Goal: Task Accomplishment & Management: Use online tool/utility

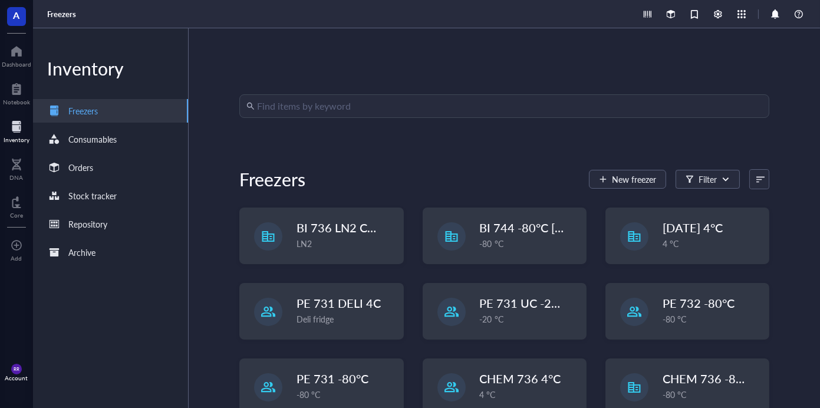
scroll to position [101, 0]
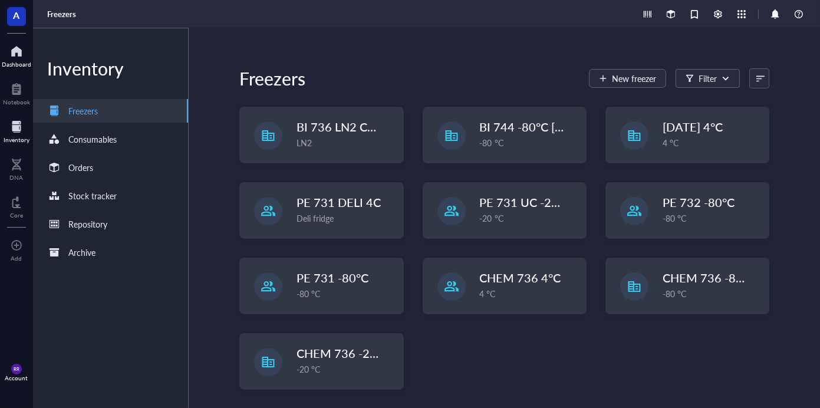
click at [21, 52] on div at bounding box center [16, 51] width 29 height 19
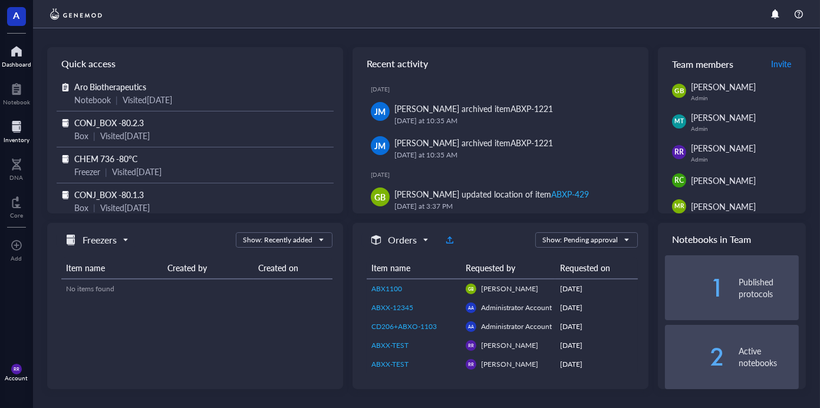
click at [22, 126] on div at bounding box center [17, 126] width 26 height 19
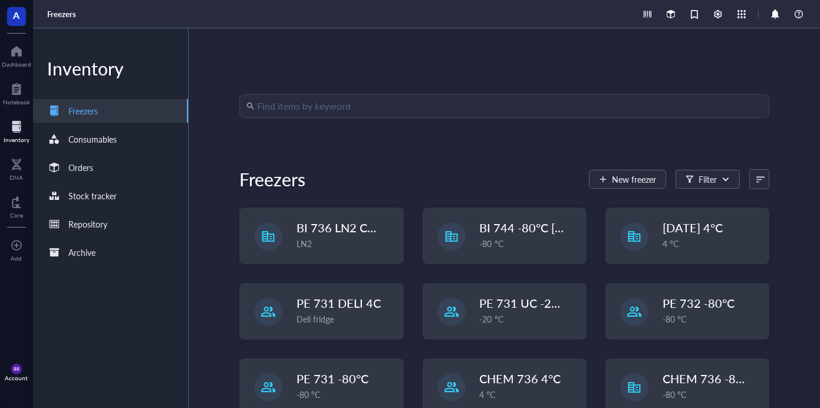
scroll to position [101, 0]
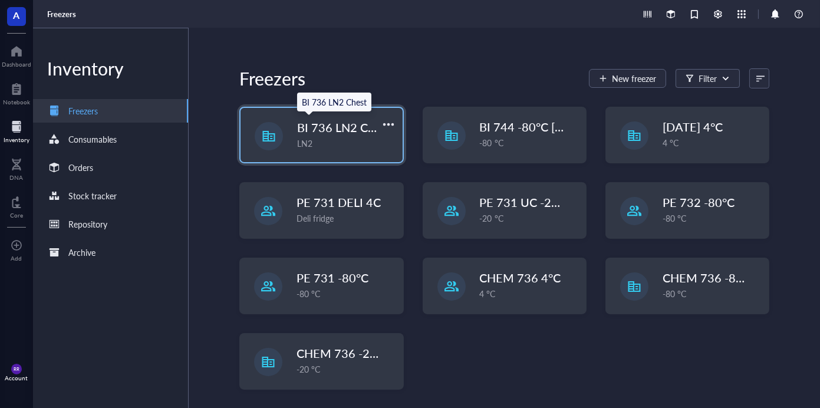
click at [302, 134] on span "BI 736 LN2 Chest" at bounding box center [343, 127] width 93 height 17
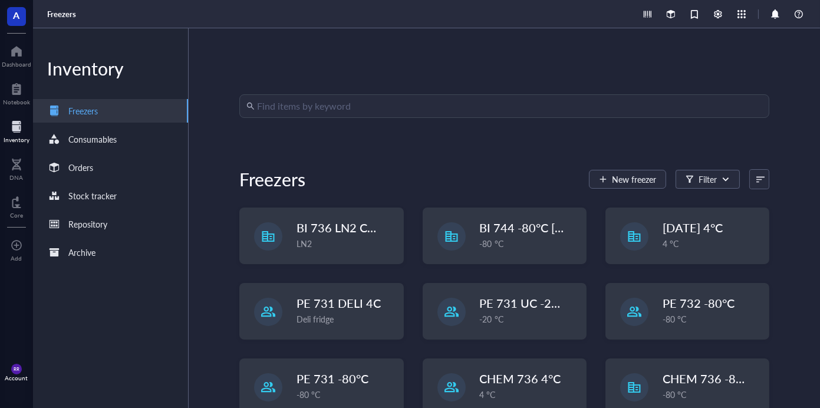
scroll to position [101, 0]
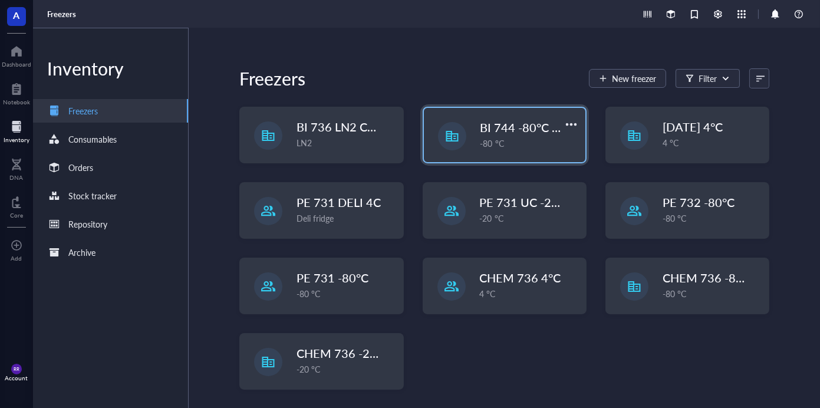
click at [467, 137] on div "BI 744 -80°C [in vivo] -80 °C" at bounding box center [504, 135] width 161 height 54
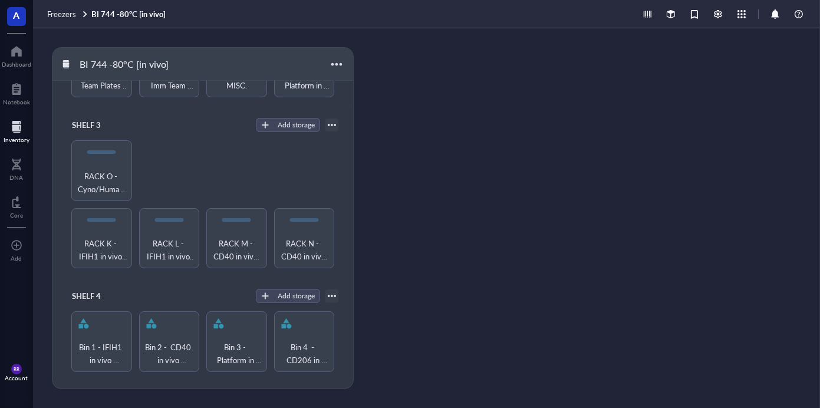
scroll to position [319, 0]
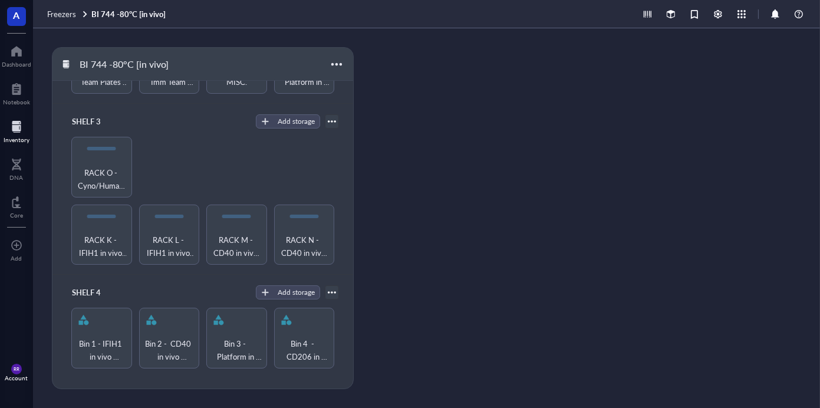
click at [19, 123] on div at bounding box center [17, 126] width 26 height 19
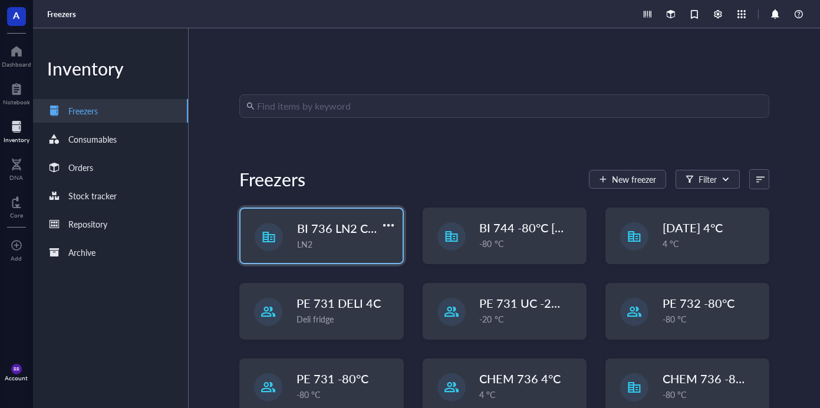
click at [298, 234] on span "BI 736 LN2 Chest" at bounding box center [343, 228] width 93 height 17
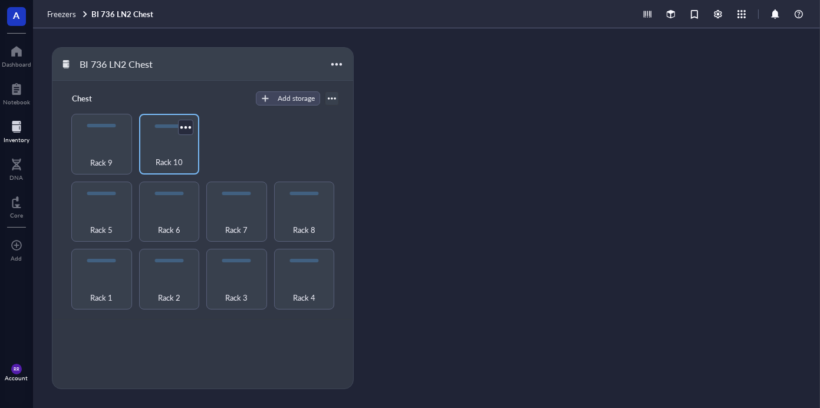
click at [168, 156] on span "Rack 10" at bounding box center [169, 162] width 27 height 13
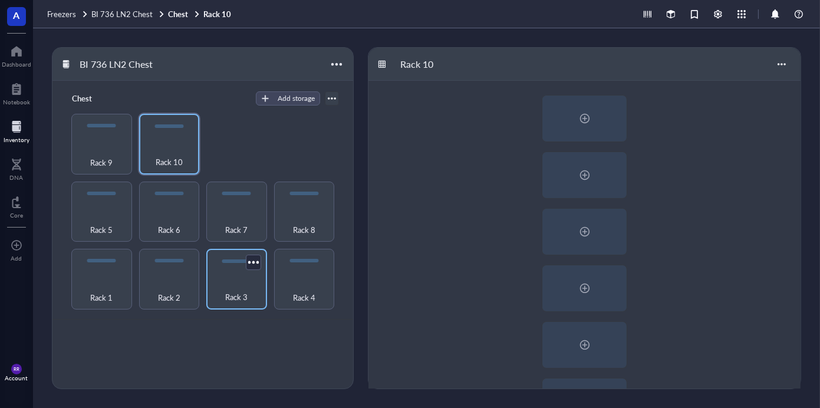
click at [244, 284] on div "Rack 3" at bounding box center [236, 291] width 49 height 26
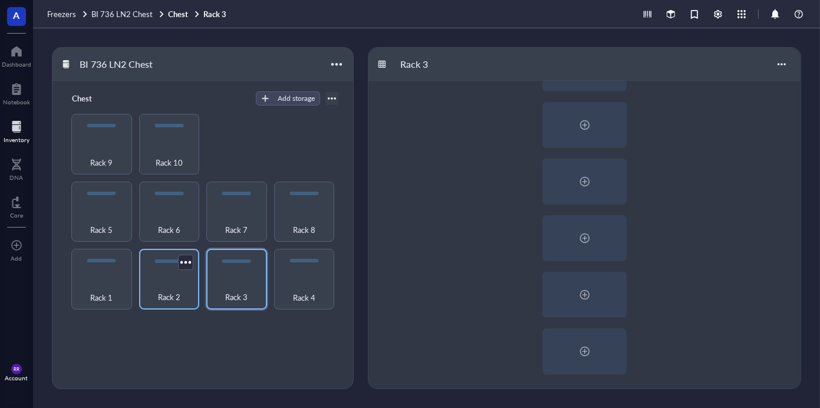
click at [187, 288] on div "Rack 2" at bounding box center [169, 291] width 49 height 26
click at [100, 297] on span "Rack 1" at bounding box center [101, 297] width 22 height 13
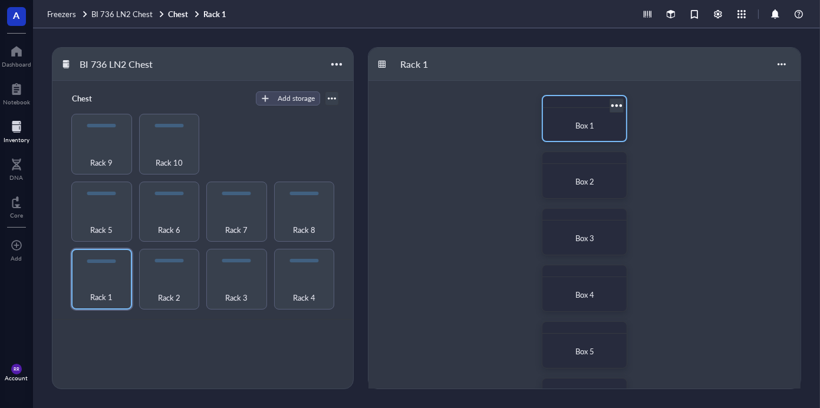
click at [578, 133] on div "Box 1" at bounding box center [584, 126] width 74 height 26
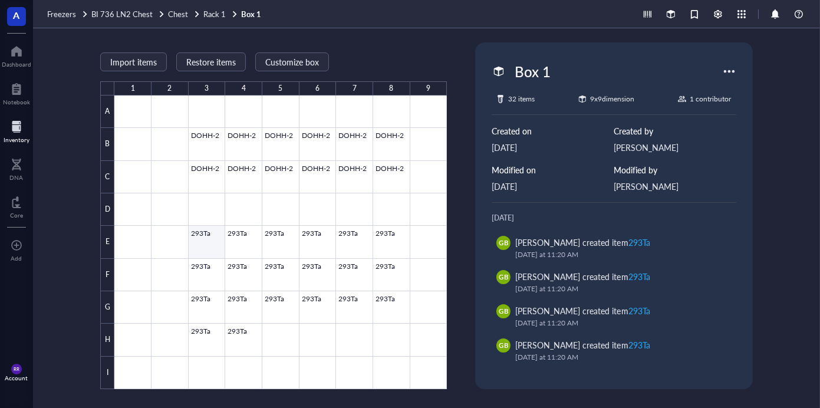
click at [205, 245] on div at bounding box center [280, 241] width 332 height 293
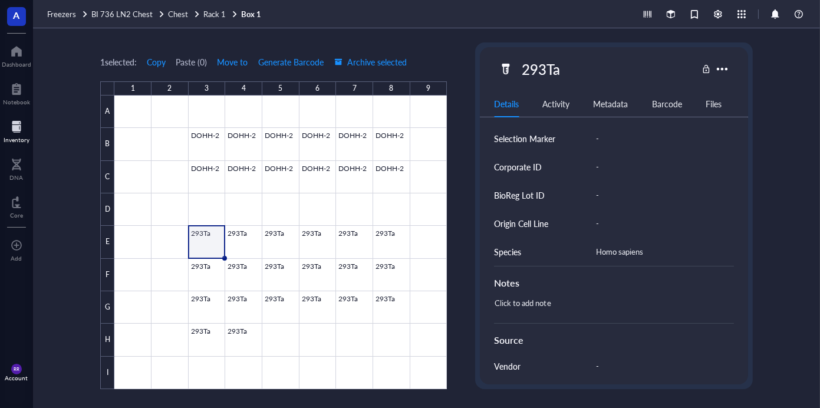
scroll to position [351, 0]
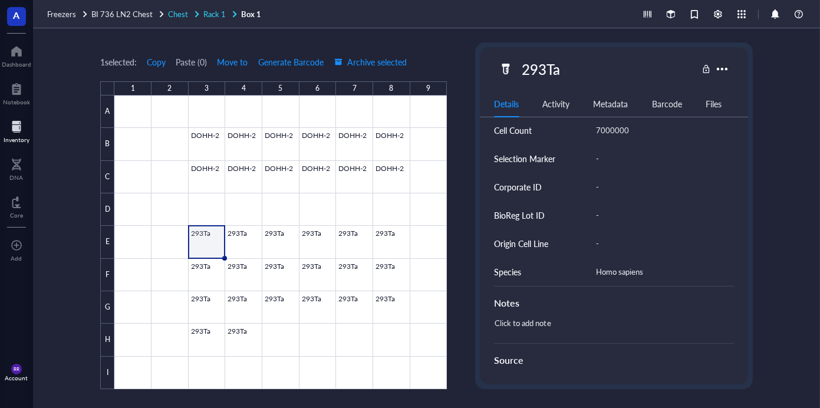
click at [201, 14] on link "Chest Rack 1" at bounding box center [203, 14] width 71 height 11
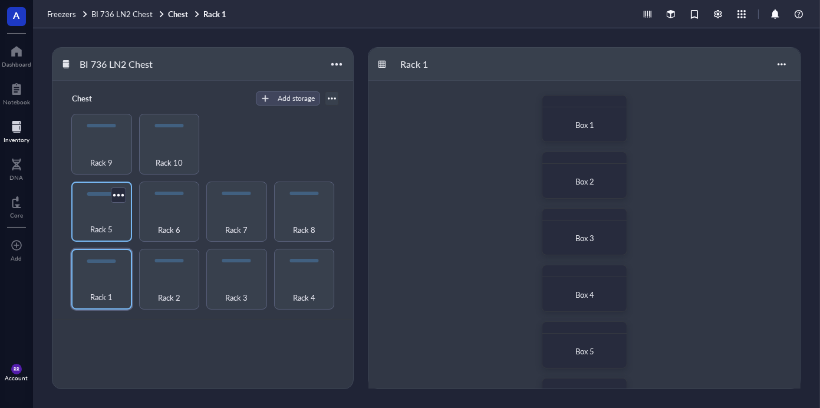
click at [89, 233] on div "Rack 5" at bounding box center [101, 223] width 49 height 26
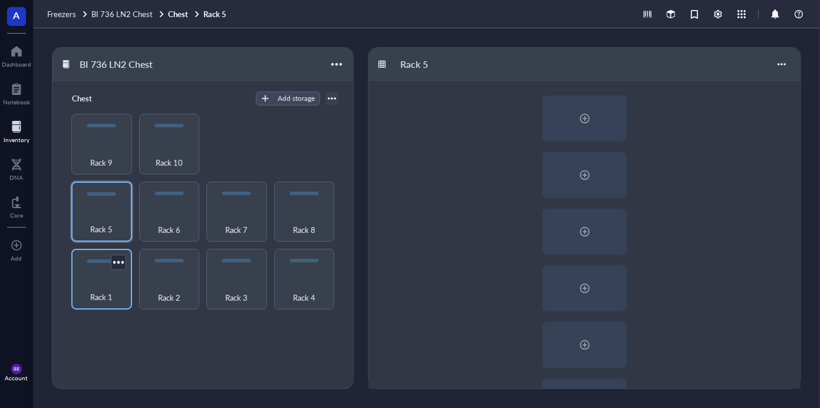
click at [72, 295] on div "Rack 1" at bounding box center [101, 279] width 61 height 61
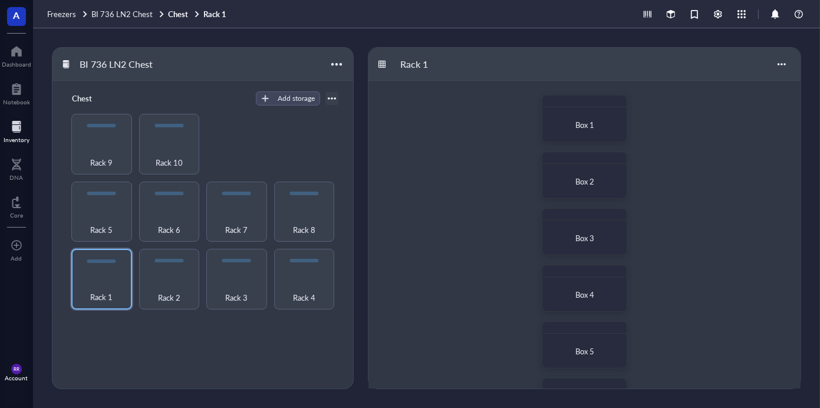
scroll to position [276, 0]
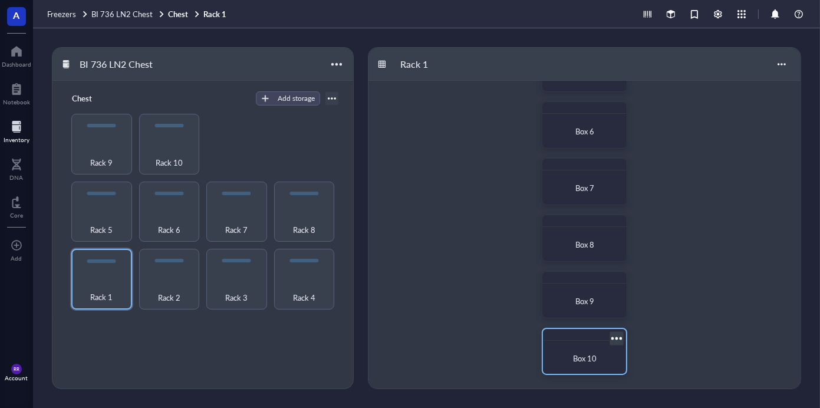
click at [579, 351] on div "Box 10" at bounding box center [584, 358] width 74 height 26
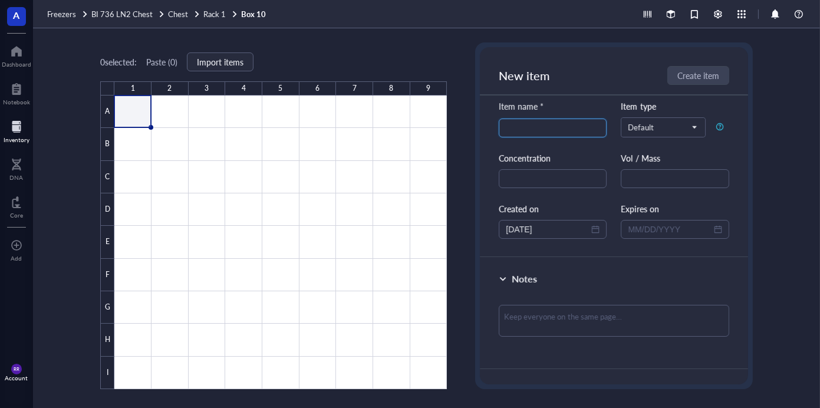
scroll to position [35, 0]
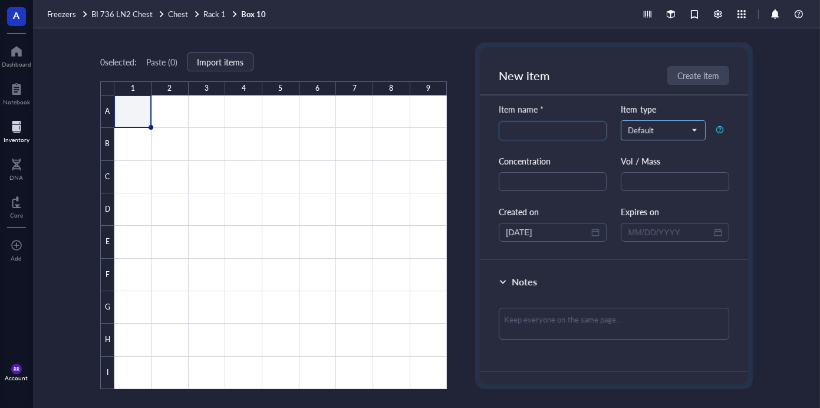
click at [682, 126] on span "Default" at bounding box center [662, 130] width 68 height 11
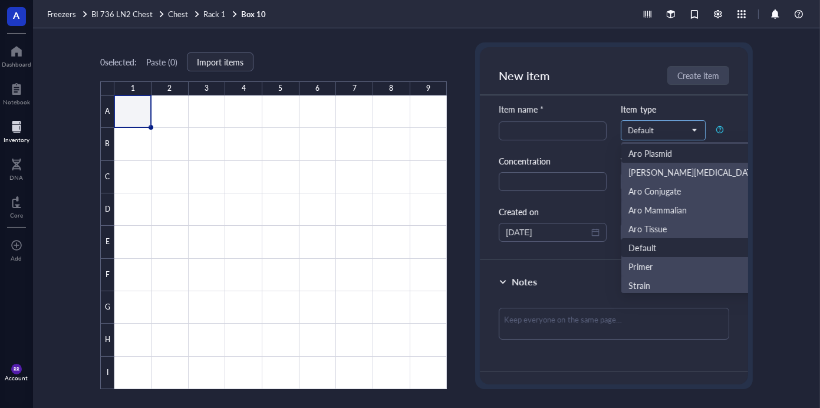
scroll to position [91, 0]
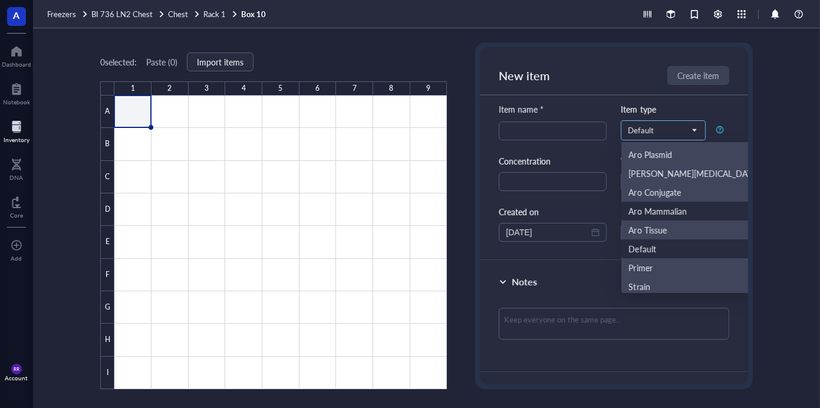
click at [666, 213] on div "Aro Mammalian" at bounding box center [657, 210] width 58 height 13
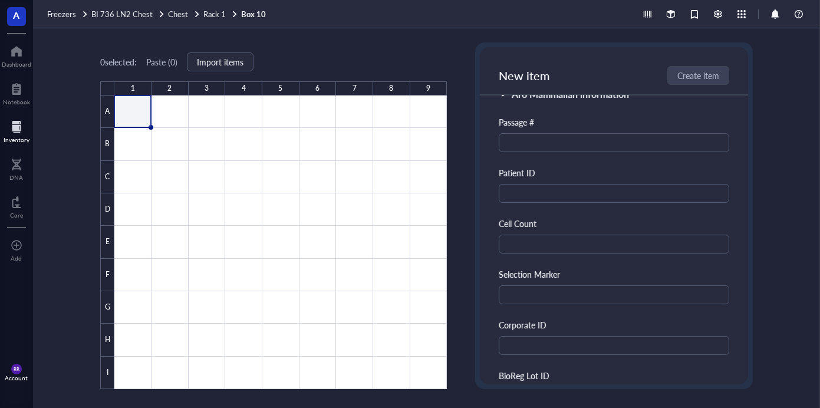
scroll to position [0, 0]
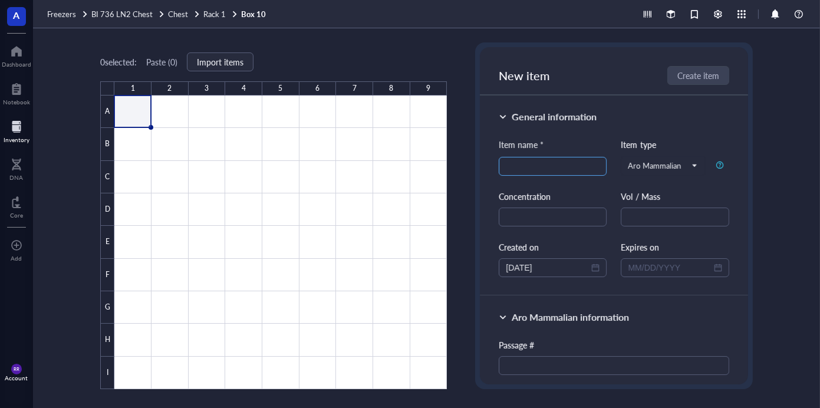
click at [569, 163] on input "search" at bounding box center [553, 166] width 94 height 18
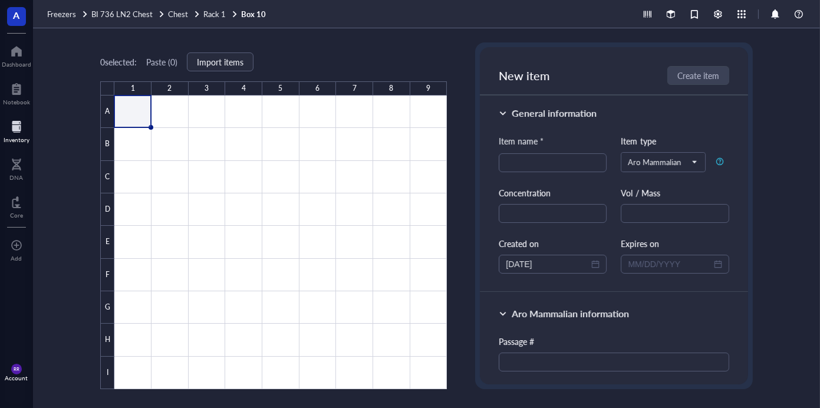
click at [719, 162] on div at bounding box center [719, 161] width 8 height 8
click at [586, 156] on input "search" at bounding box center [553, 163] width 94 height 18
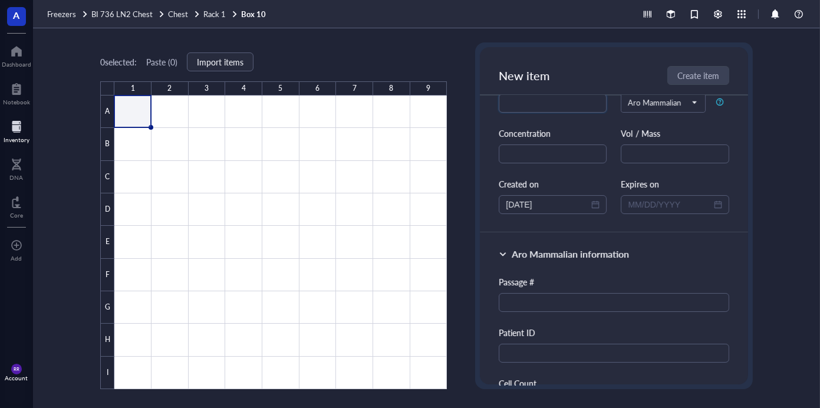
scroll to position [0, 0]
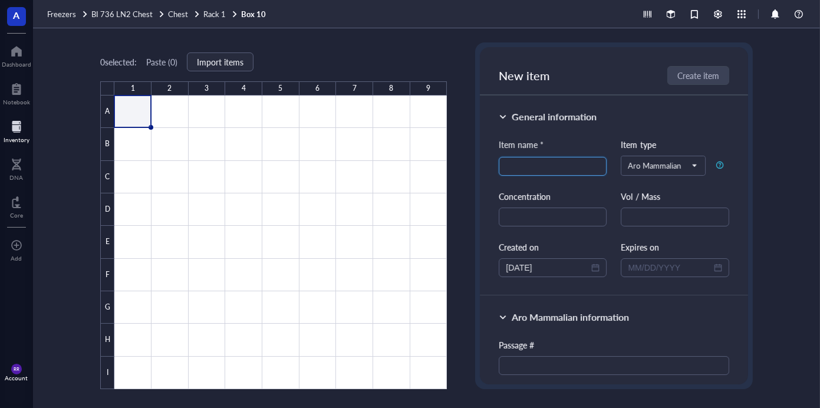
click at [529, 158] on input "search" at bounding box center [553, 166] width 94 height 18
type input "g"
type input "test"
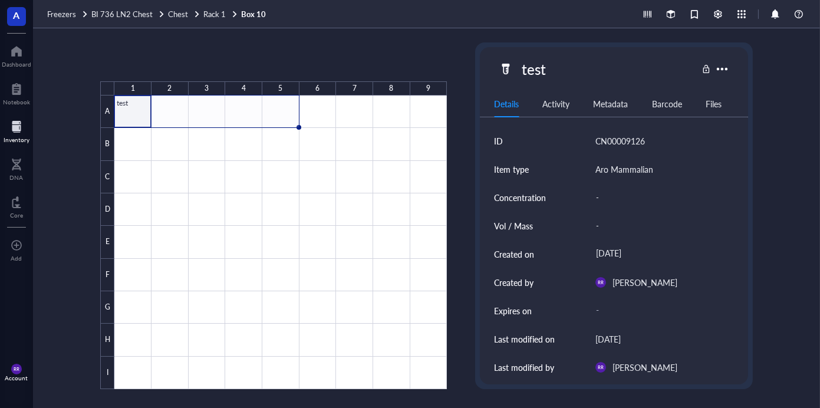
drag, startPoint x: 151, startPoint y: 128, endPoint x: 291, endPoint y: 127, distance: 140.3
click at [0, 0] on div "test" at bounding box center [0, 0] width 0 height 0
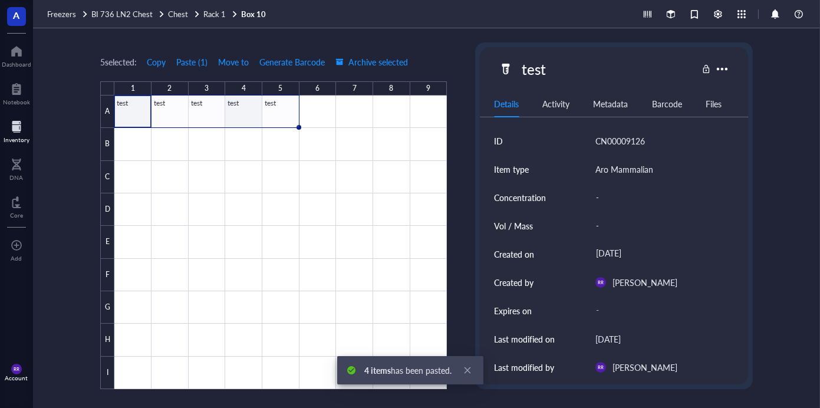
click at [249, 124] on div at bounding box center [280, 241] width 332 height 293
drag, startPoint x: 294, startPoint y: 105, endPoint x: 204, endPoint y: 123, distance: 91.8
click at [295, 108] on div at bounding box center [280, 241] width 332 height 293
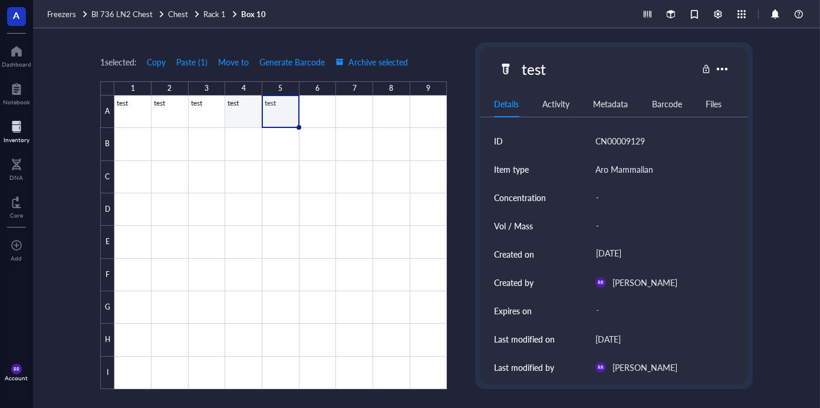
drag, startPoint x: 239, startPoint y: 114, endPoint x: 214, endPoint y: 114, distance: 24.8
click at [237, 114] on div at bounding box center [280, 241] width 332 height 293
click at [213, 114] on div at bounding box center [280, 241] width 332 height 293
click at [245, 65] on span "Move to" at bounding box center [233, 61] width 31 height 9
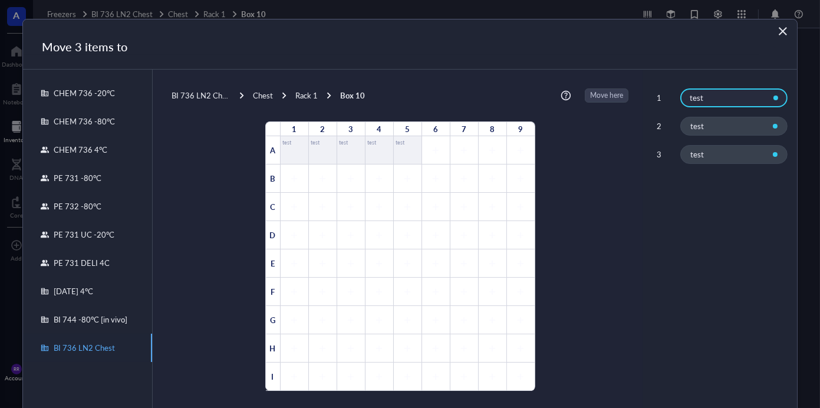
click at [311, 93] on div "Rack 1" at bounding box center [306, 95] width 22 height 11
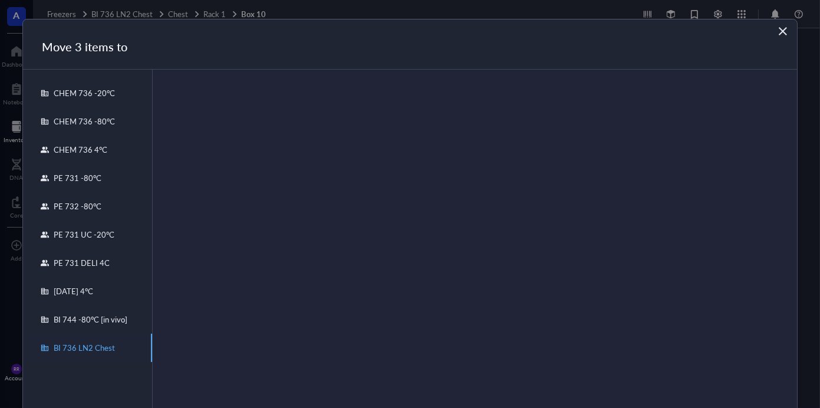
click at [101, 347] on div "BI 736 LN2 Chest" at bounding box center [82, 347] width 66 height 11
click at [350, 128] on td "Open" at bounding box center [374, 129] width 52 height 34
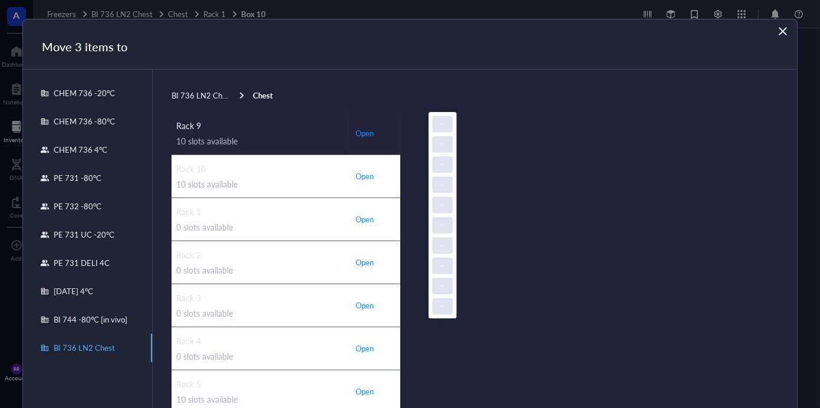
click at [375, 136] on button "Open" at bounding box center [364, 133] width 23 height 14
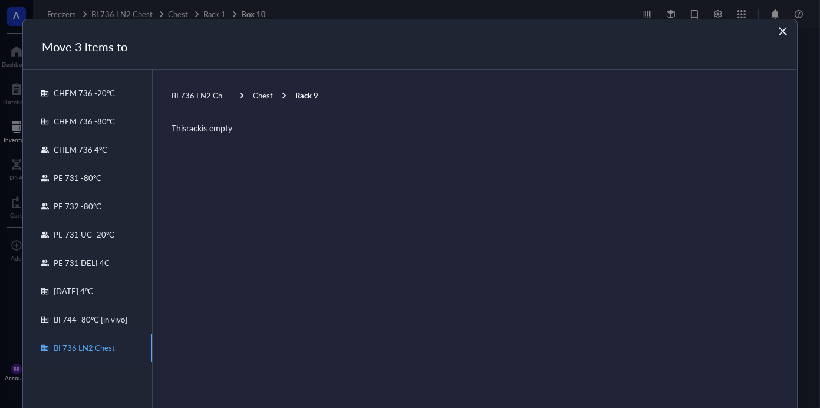
click at [263, 98] on span "Chest" at bounding box center [263, 95] width 20 height 11
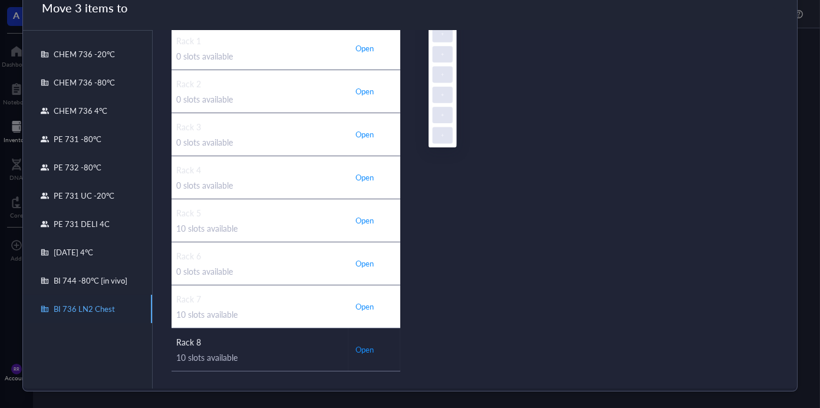
scroll to position [41, 0]
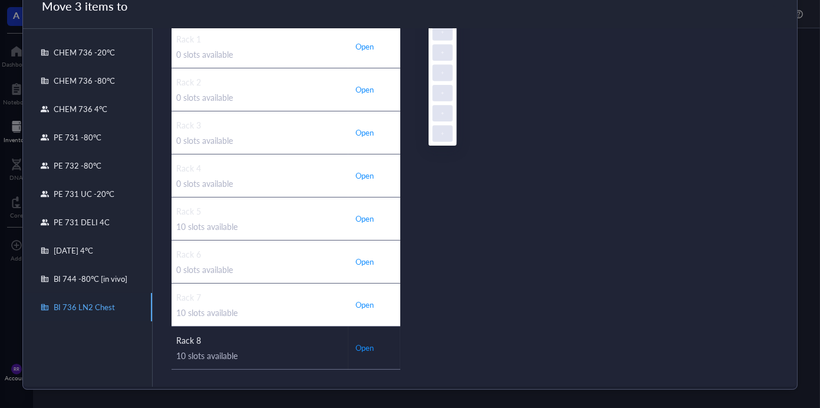
click at [336, 343] on div "Rack 8" at bounding box center [259, 340] width 167 height 13
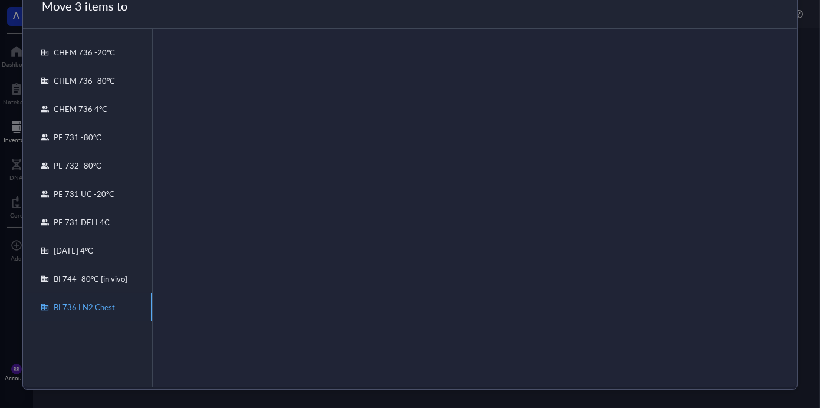
scroll to position [0, 0]
click at [261, 52] on span "Chest" at bounding box center [263, 54] width 20 height 11
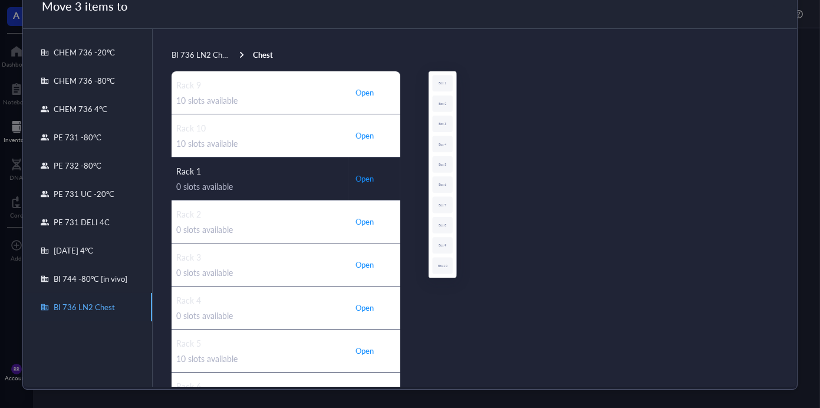
click at [342, 190] on div "0 slots available" at bounding box center [259, 186] width 167 height 13
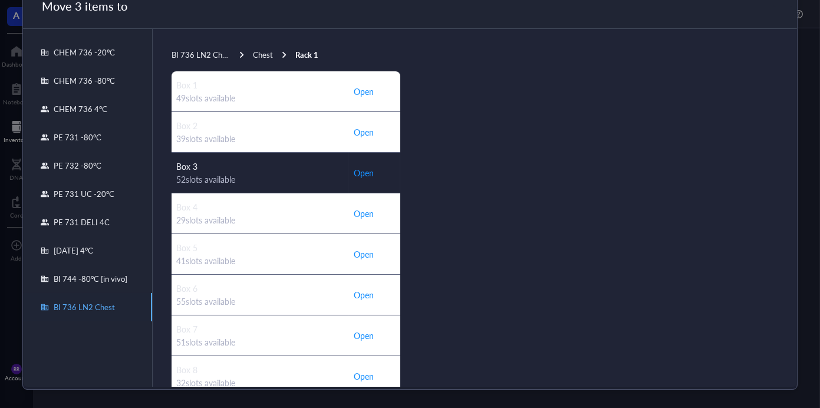
click at [372, 174] on span "Open" at bounding box center [364, 172] width 20 height 13
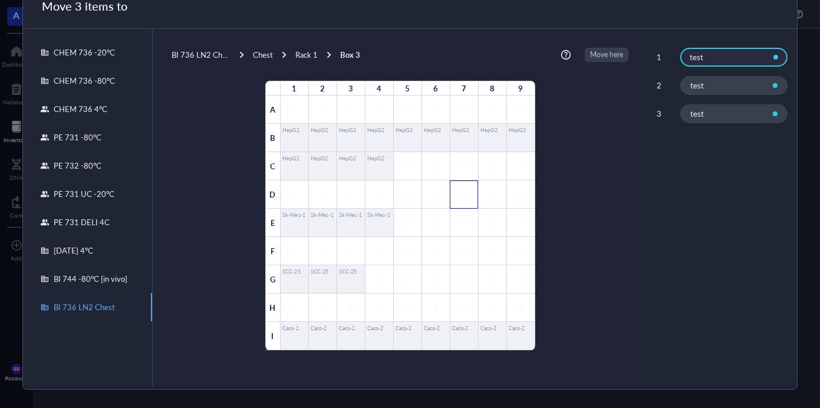
click at [466, 186] on div at bounding box center [464, 194] width 28 height 28
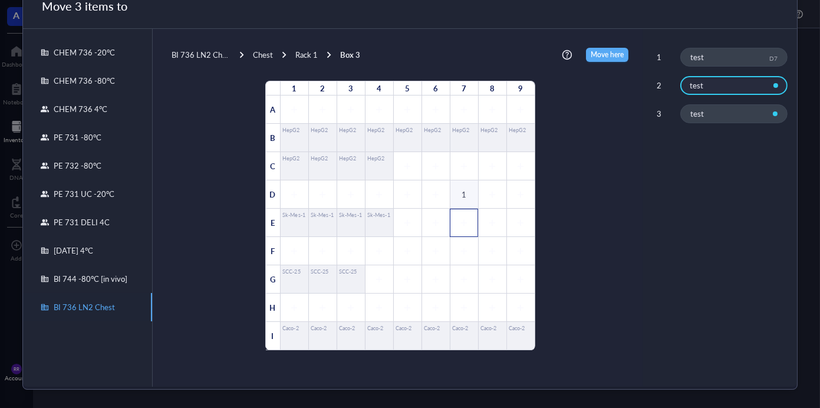
click at [467, 226] on div at bounding box center [464, 223] width 28 height 28
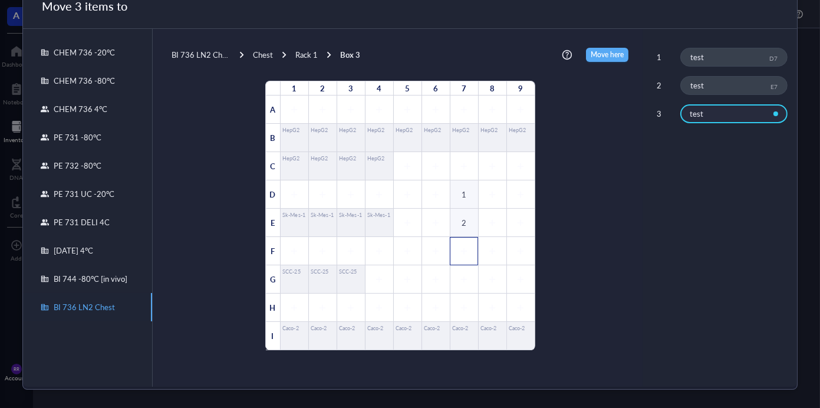
click at [466, 252] on icon at bounding box center [464, 251] width 8 height 8
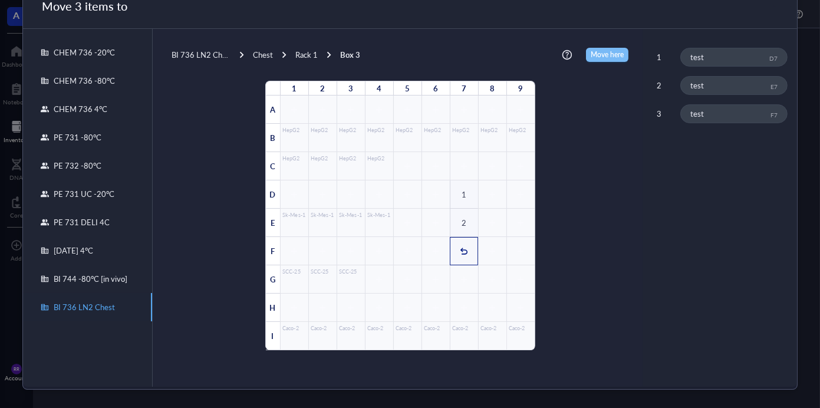
click at [604, 54] on span "Move here" at bounding box center [606, 55] width 33 height 14
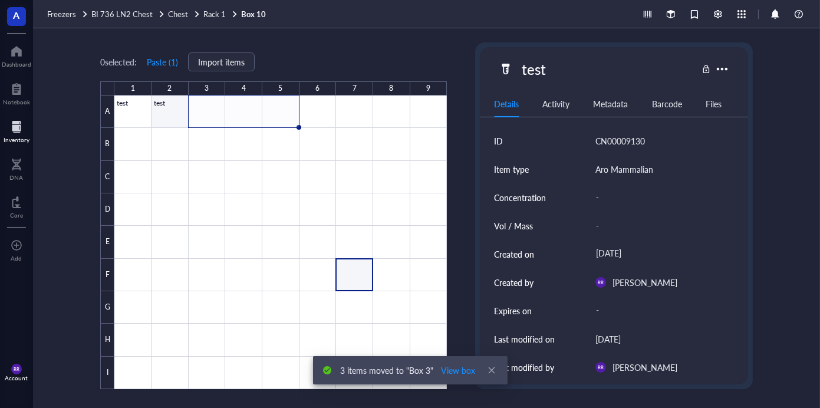
click at [167, 114] on div at bounding box center [280, 241] width 332 height 293
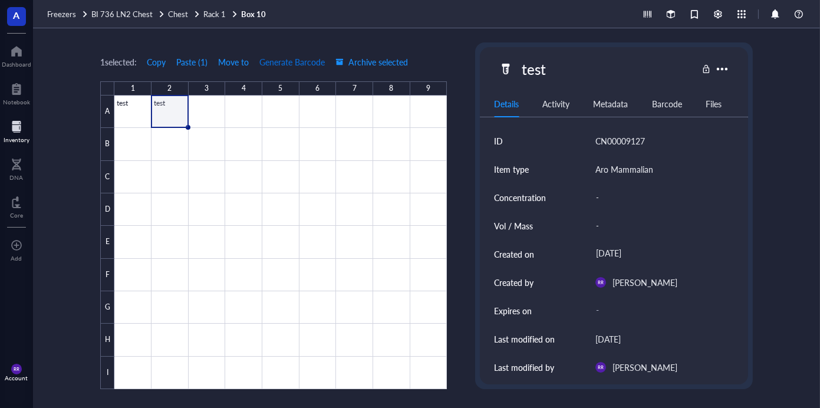
click at [307, 60] on span "Generate Barcode" at bounding box center [291, 61] width 65 height 9
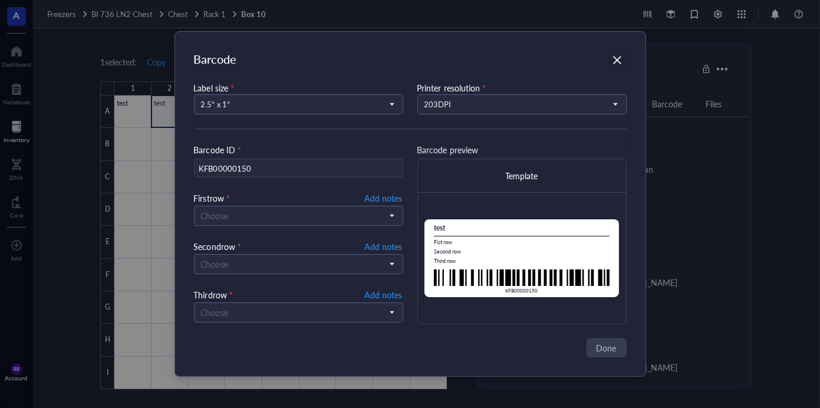
click at [614, 57] on icon "Close" at bounding box center [616, 60] width 11 height 11
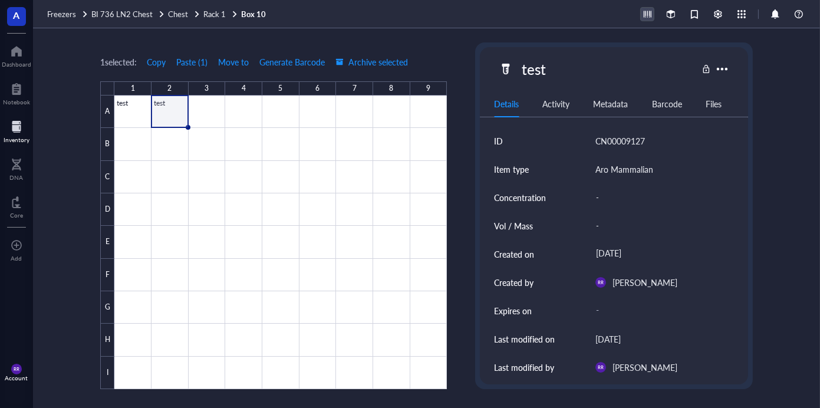
click at [646, 9] on div at bounding box center [647, 14] width 13 height 13
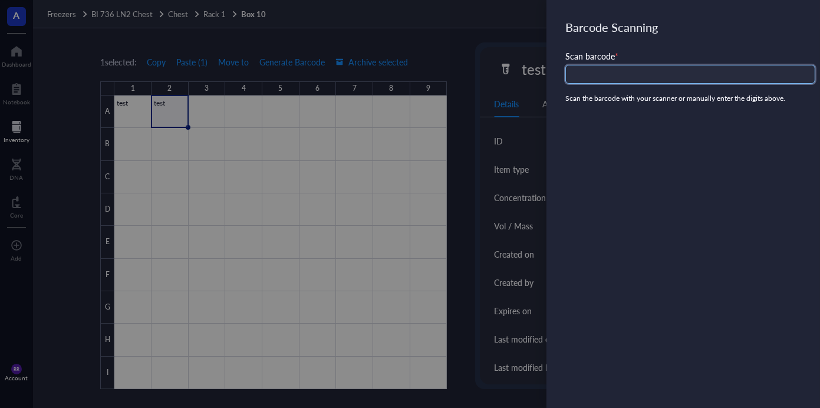
click at [610, 77] on input "text" at bounding box center [690, 74] width 250 height 19
click at [208, 189] on div at bounding box center [410, 204] width 820 height 408
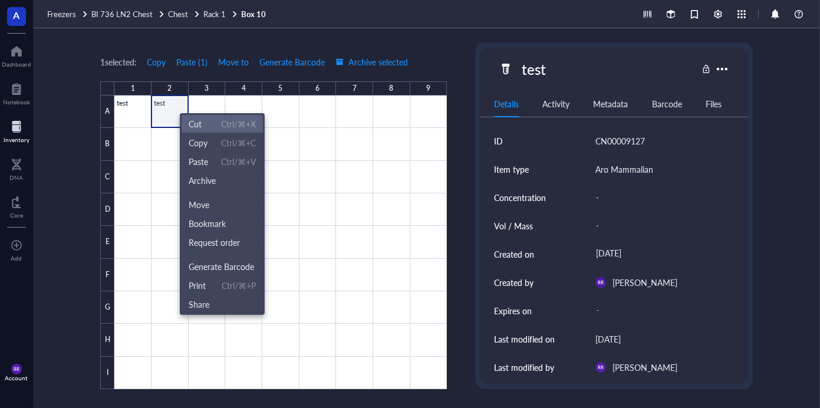
click at [253, 127] on span "Ctrl/⌘+X" at bounding box center [238, 123] width 35 height 13
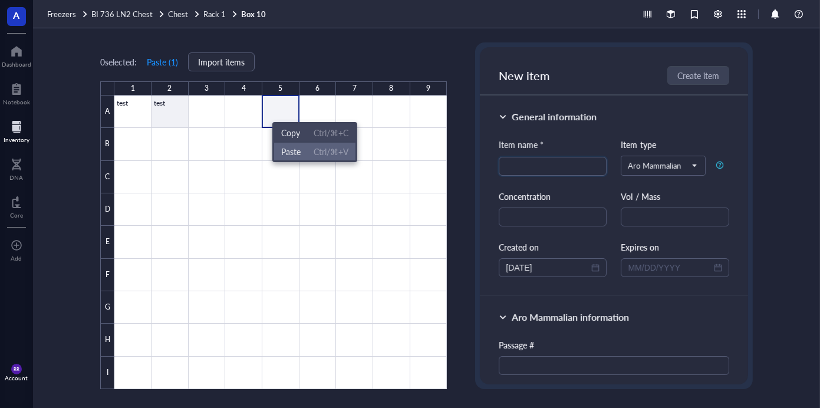
click at [305, 151] on span "Paste Ctrl/⌘+V" at bounding box center [314, 151] width 67 height 13
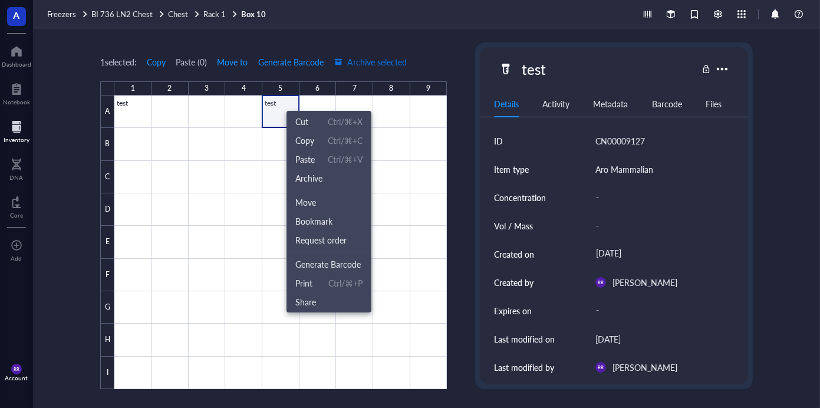
click at [387, 61] on span "Archive selected" at bounding box center [370, 61] width 72 height 9
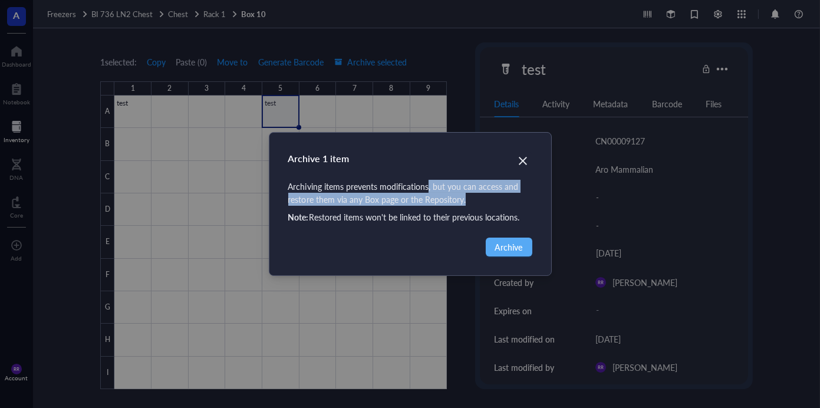
drag, startPoint x: 427, startPoint y: 181, endPoint x: 489, endPoint y: 207, distance: 67.1
click at [489, 207] on div "Archiving items prevents modifications, but you can access and restore them via…" at bounding box center [410, 202] width 244 height 44
click at [520, 249] on span "Archive" at bounding box center [509, 246] width 28 height 13
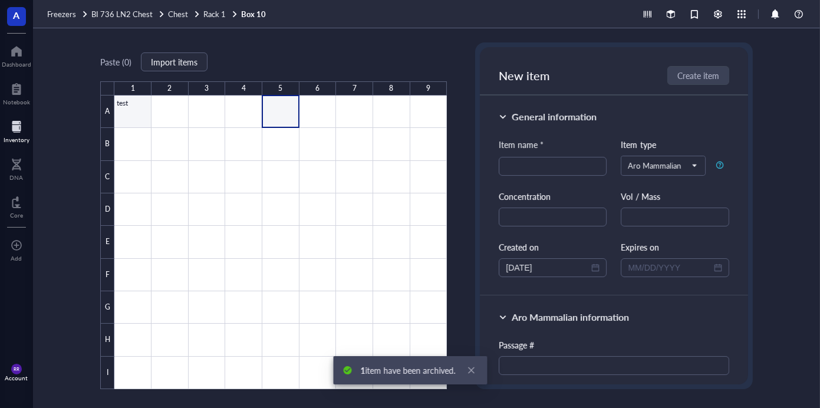
click at [144, 117] on div at bounding box center [280, 241] width 332 height 293
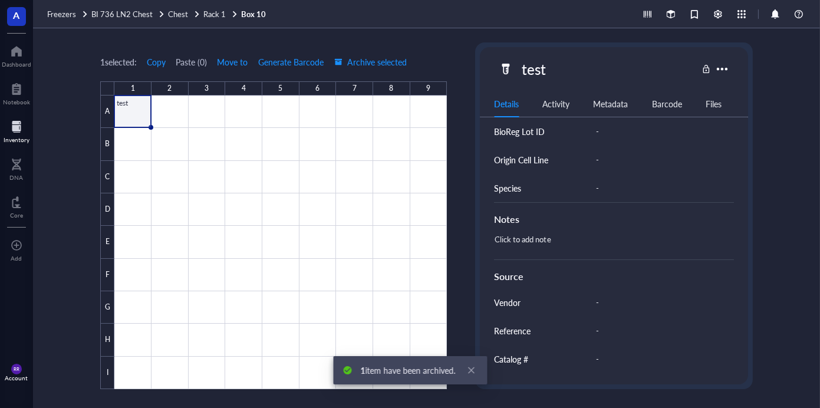
scroll to position [516, 0]
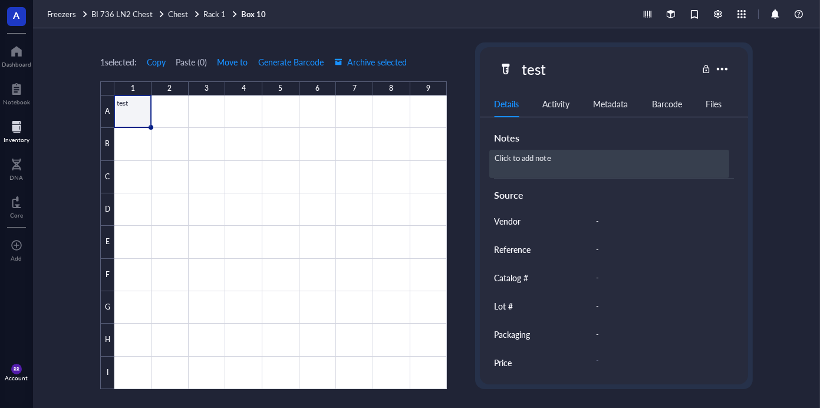
click at [561, 157] on div "Click to add note" at bounding box center [608, 164] width 239 height 28
type textarea "20250910 rrhodes"
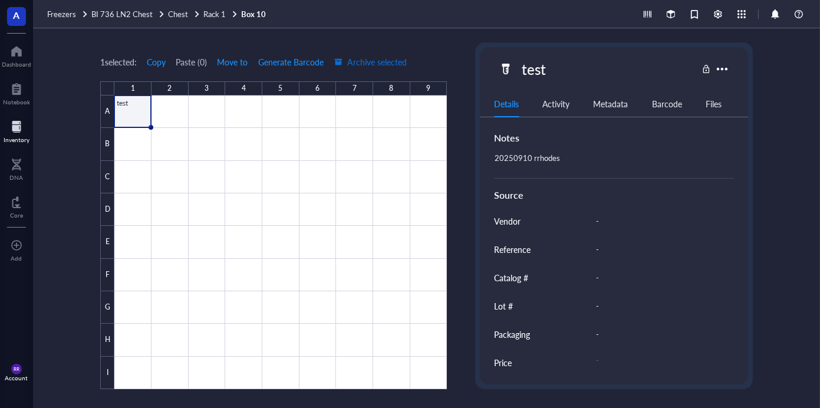
click at [348, 68] on button "Archive selected" at bounding box center [371, 61] width 74 height 19
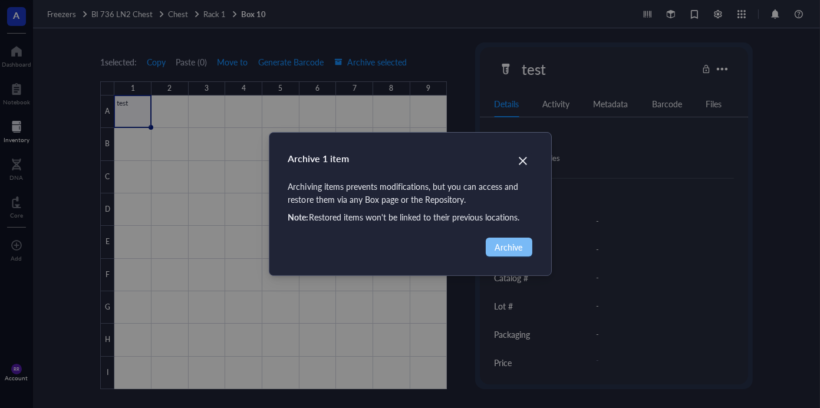
click at [506, 250] on span "Archive" at bounding box center [509, 246] width 28 height 13
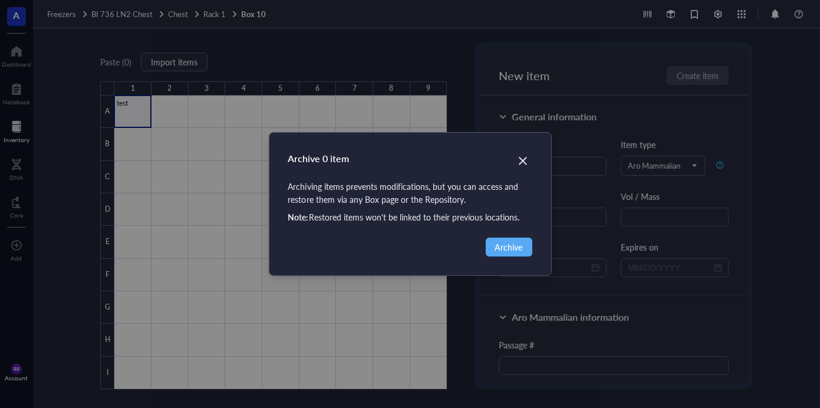
click at [510, 250] on div "Archive 0 item Archiving items prevents modifications, but you can access and r…" at bounding box center [410, 204] width 820 height 408
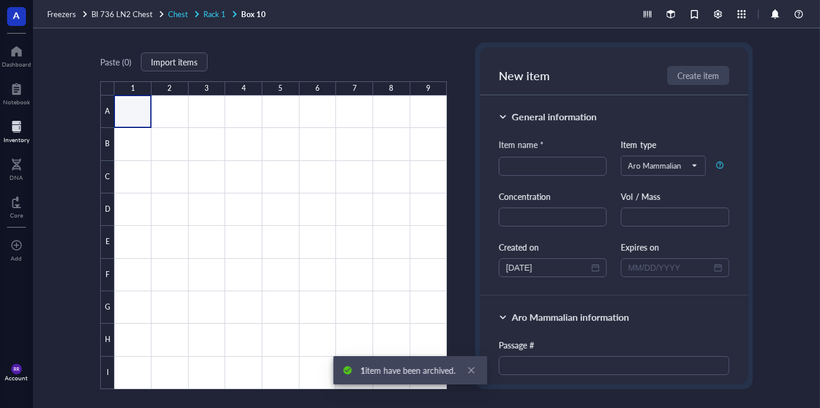
click at [224, 11] on div "Rack 1" at bounding box center [220, 14] width 35 height 11
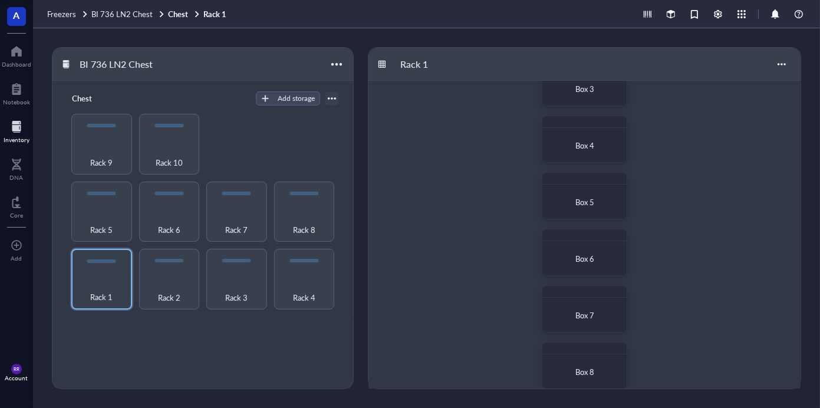
scroll to position [276, 0]
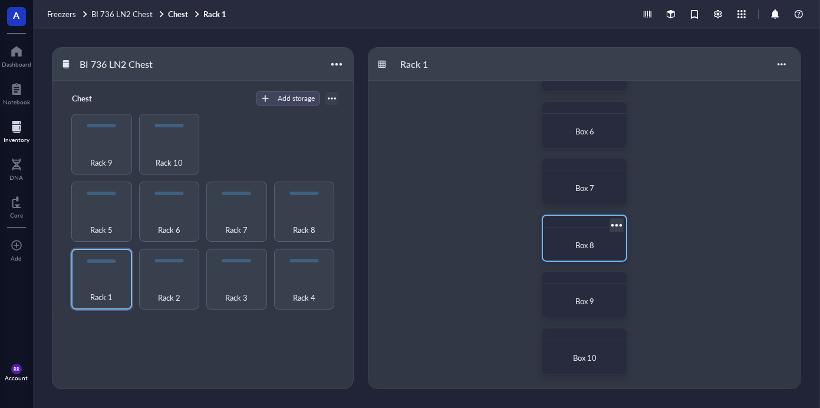
click at [587, 229] on div "Box 8" at bounding box center [584, 238] width 85 height 47
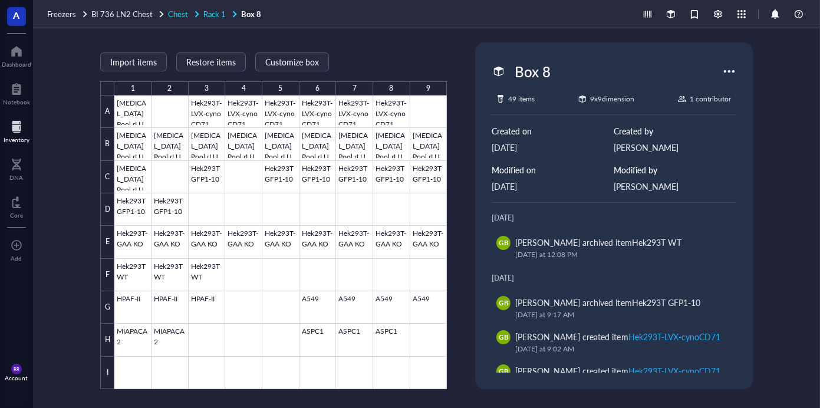
click at [213, 15] on span "Rack 1" at bounding box center [214, 13] width 22 height 11
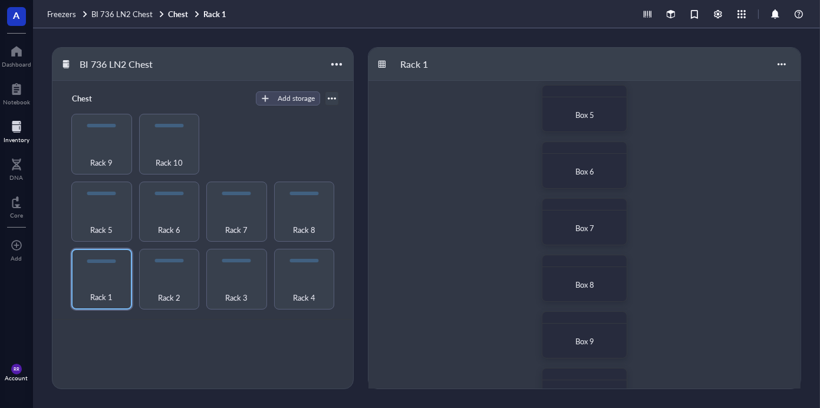
scroll to position [276, 0]
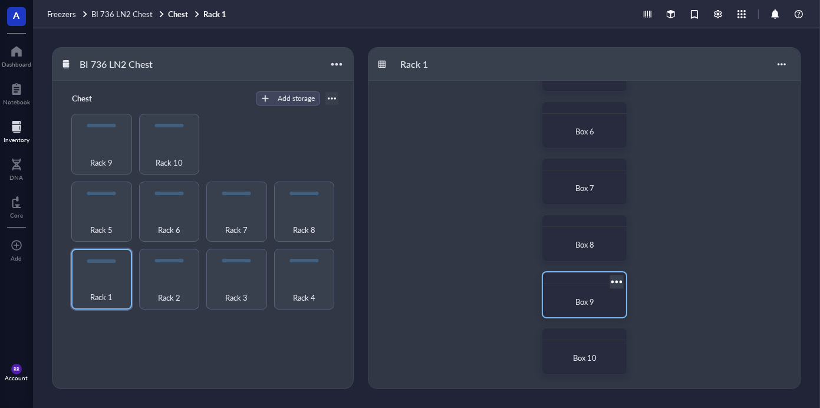
click at [598, 302] on div "Box 9" at bounding box center [584, 302] width 64 height 12
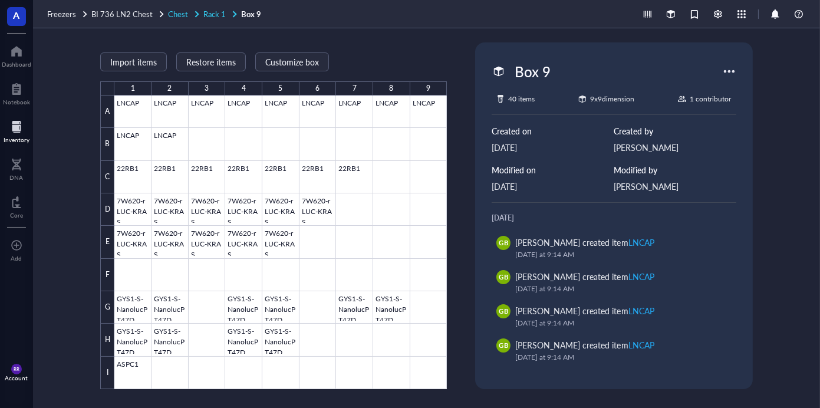
click at [206, 15] on span "Rack 1" at bounding box center [214, 13] width 22 height 11
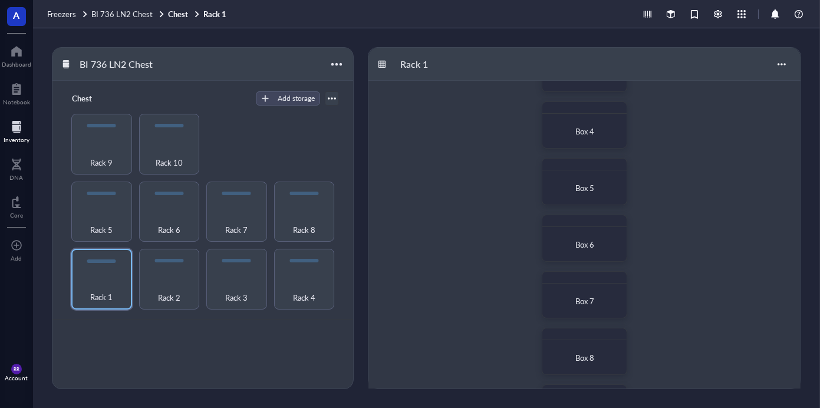
scroll to position [276, 0]
click at [573, 338] on div at bounding box center [584, 335] width 83 height 12
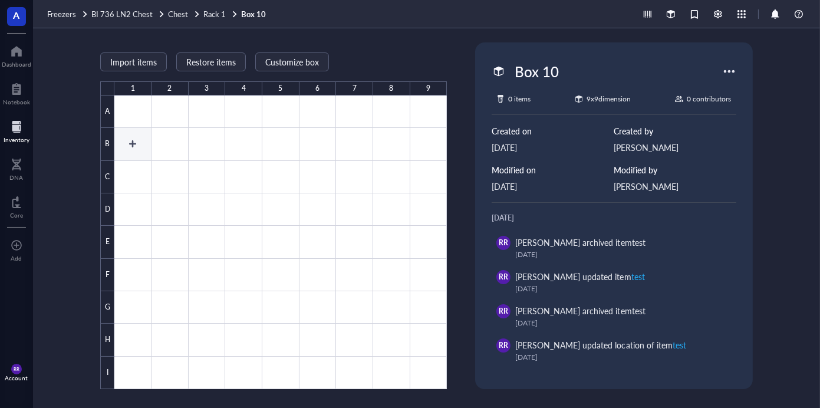
click at [150, 146] on div at bounding box center [280, 241] width 332 height 293
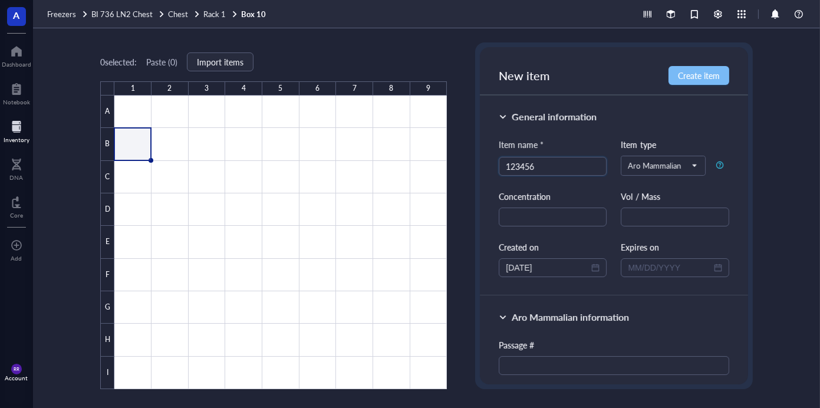
type input "123456"
click at [674, 78] on button "Create item" at bounding box center [698, 75] width 61 height 19
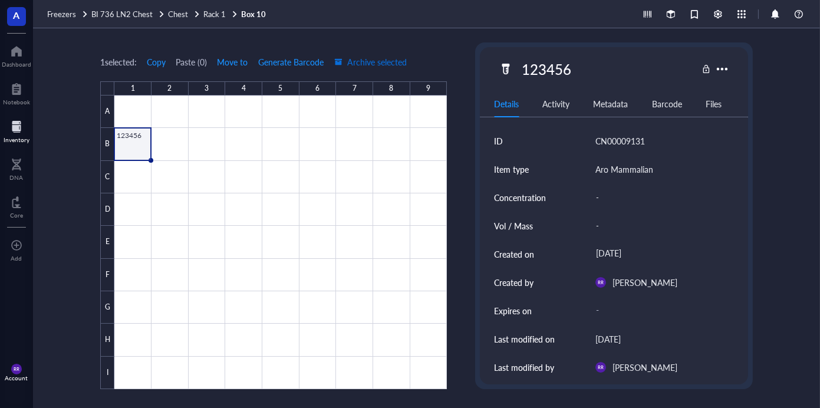
click at [342, 68] on button "Archive selected" at bounding box center [371, 61] width 74 height 19
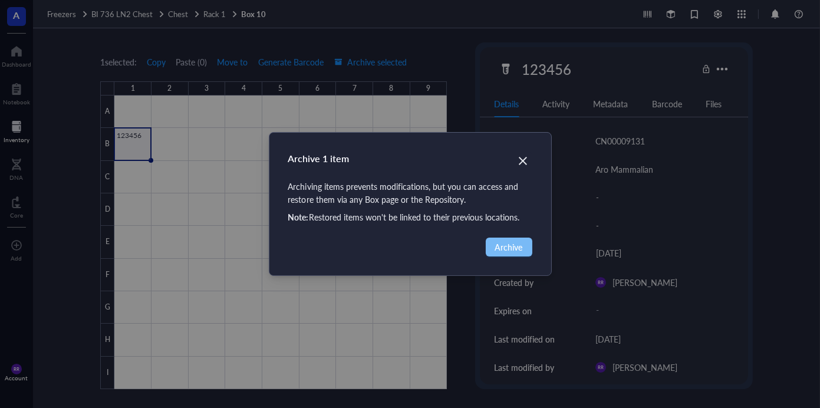
click at [486, 252] on button "Archive" at bounding box center [509, 246] width 47 height 19
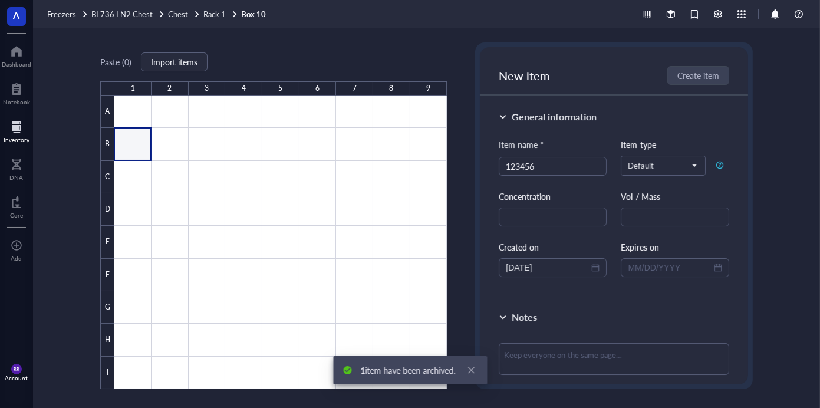
click at [25, 148] on div "A Dashboard Notebook Inventory DNA Core To pick up a draggable item, press the …" at bounding box center [16, 204] width 33 height 408
click at [11, 129] on div at bounding box center [17, 126] width 26 height 19
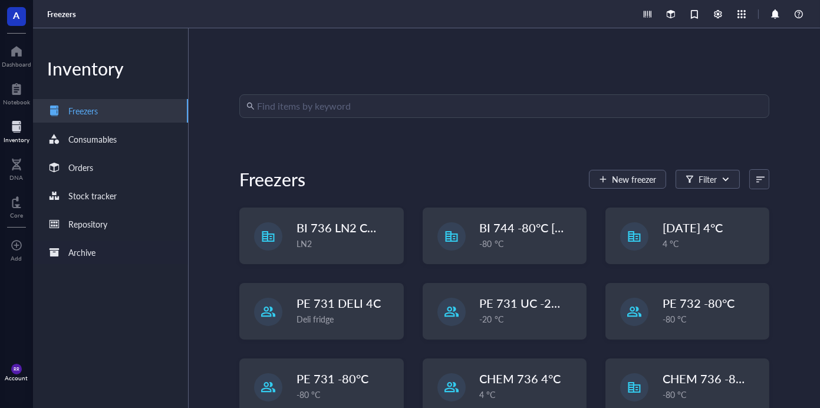
click at [83, 250] on div "Archive" at bounding box center [81, 252] width 27 height 13
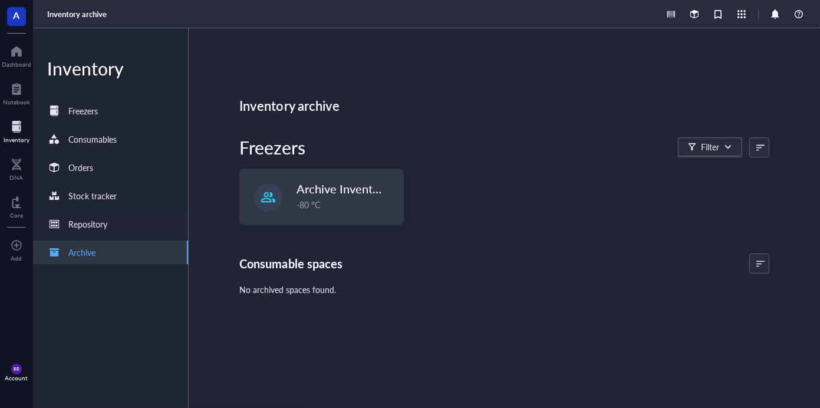
click at [97, 222] on div "Repository" at bounding box center [87, 223] width 39 height 13
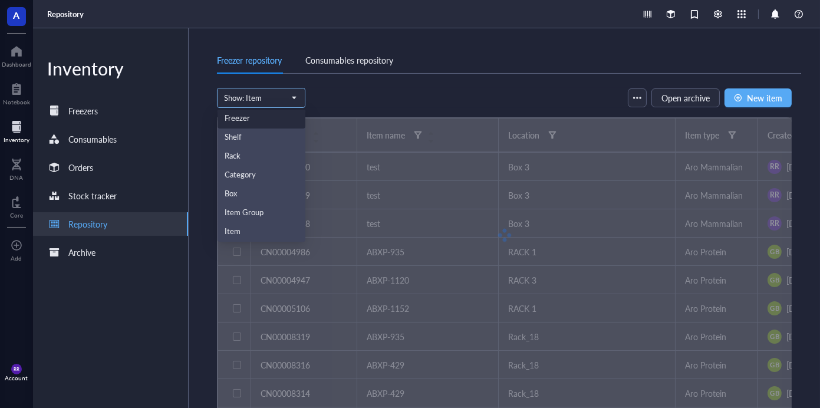
click at [292, 106] on span at bounding box center [261, 98] width 74 height 18
click at [377, 116] on div "Show: Item Show: Item Freezer Shelf Rack Category Box Item Group Item Open arch…" at bounding box center [504, 259] width 575 height 342
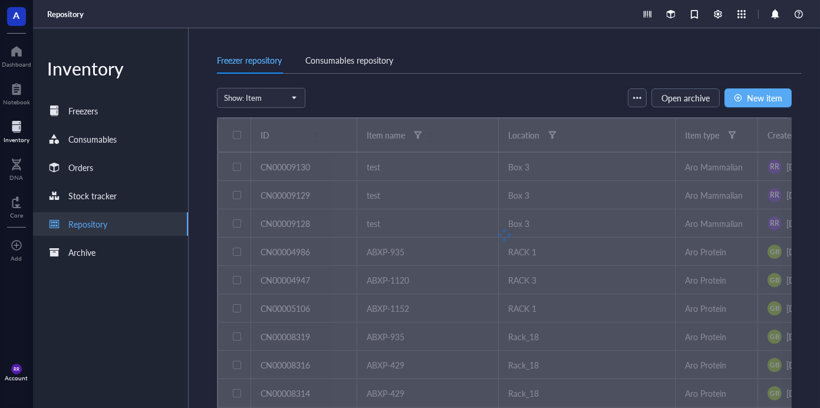
click at [309, 137] on div at bounding box center [504, 235] width 575 height 236
click at [640, 95] on div "button" at bounding box center [637, 98] width 8 height 8
click at [632, 70] on div "Freezer repository Consumables repository" at bounding box center [509, 60] width 584 height 27
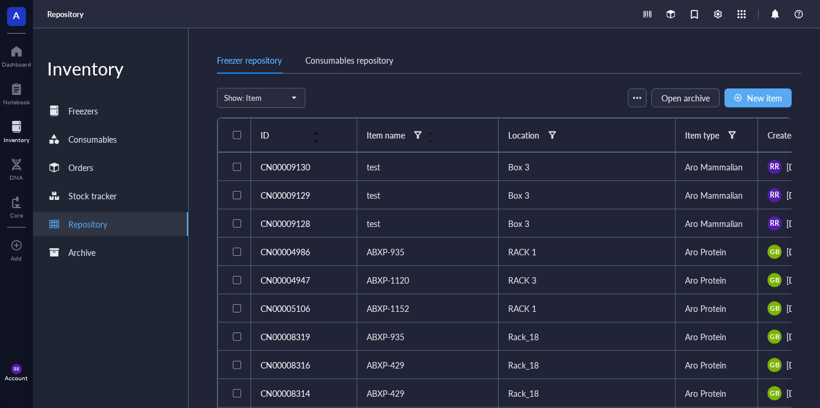
click at [312, 138] on div "ID" at bounding box center [289, 134] width 59 height 13
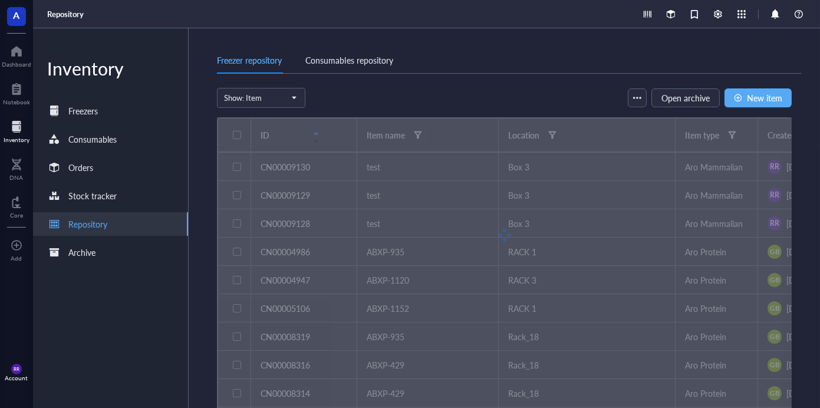
click at [312, 138] on div at bounding box center [504, 235] width 575 height 236
click at [305, 138] on div at bounding box center [504, 235] width 575 height 236
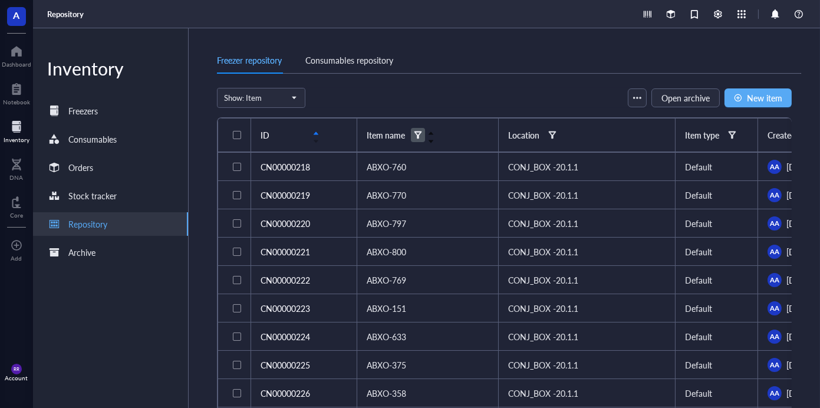
click at [414, 133] on div at bounding box center [418, 135] width 8 height 8
click at [448, 159] on input "search" at bounding box center [475, 158] width 84 height 18
type input "123456"
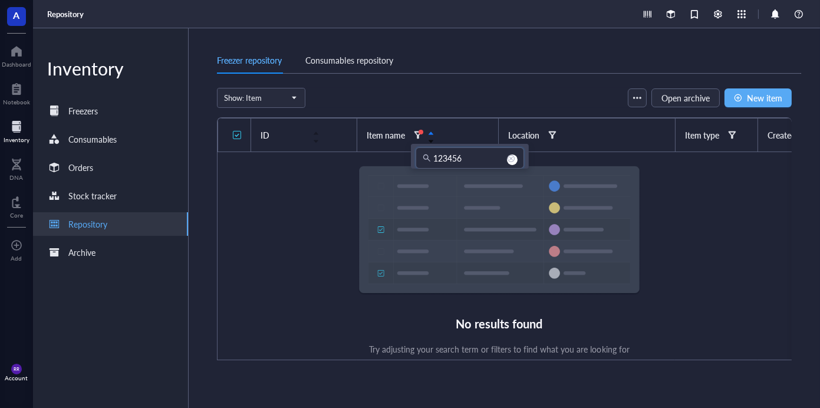
click at [401, 136] on div "Item name" at bounding box center [386, 134] width 38 height 13
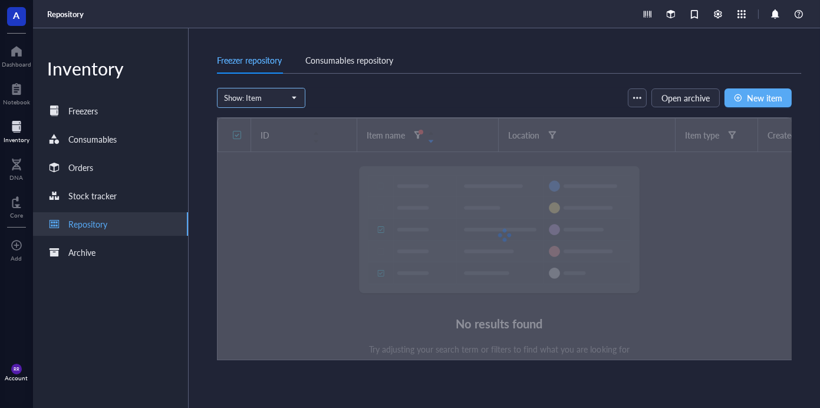
click at [298, 99] on span at bounding box center [261, 98] width 74 height 18
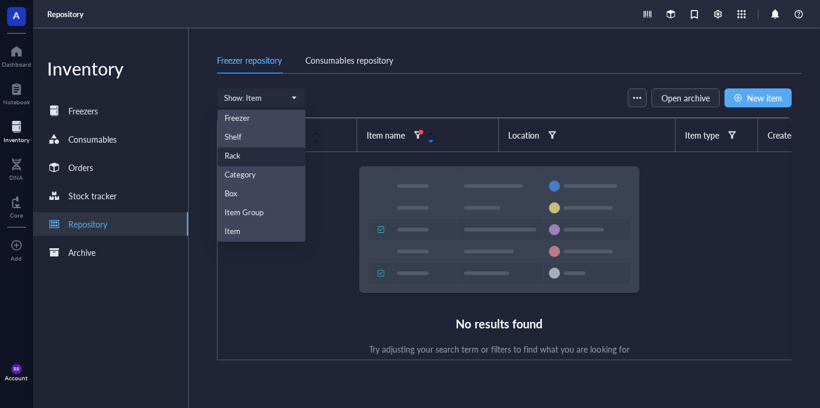
click at [568, 70] on div "Freezer repository Consumables repository" at bounding box center [509, 60] width 584 height 27
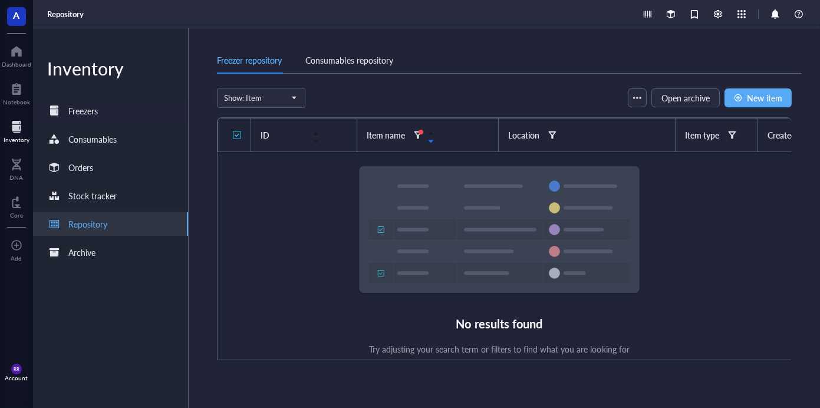
click at [114, 119] on div "Freezers" at bounding box center [110, 111] width 155 height 24
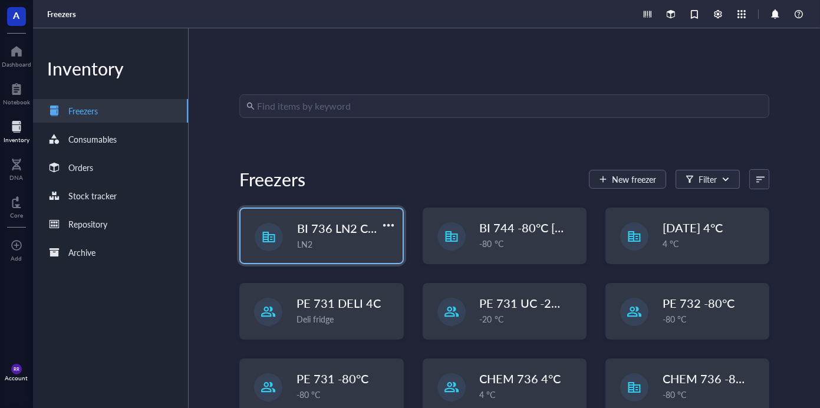
click at [282, 254] on div "BI 736 LN2 Chest LN2" at bounding box center [320, 236] width 161 height 54
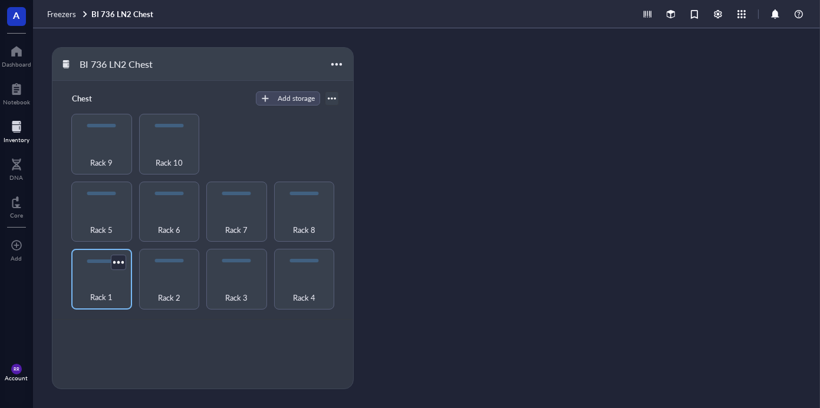
click at [80, 298] on div "Rack 1" at bounding box center [101, 291] width 49 height 26
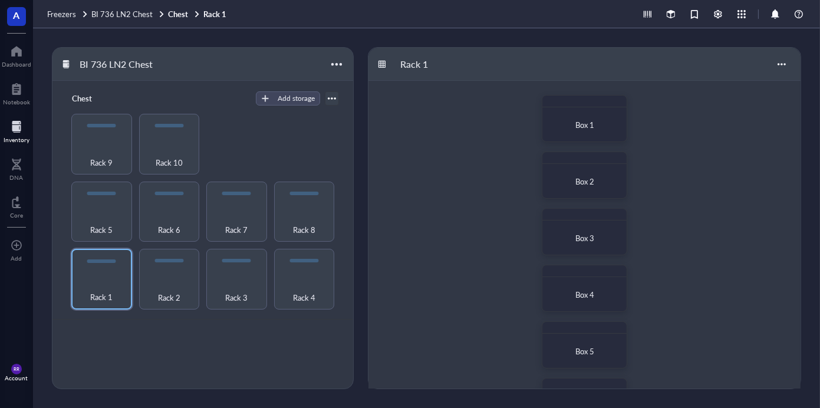
scroll to position [276, 0]
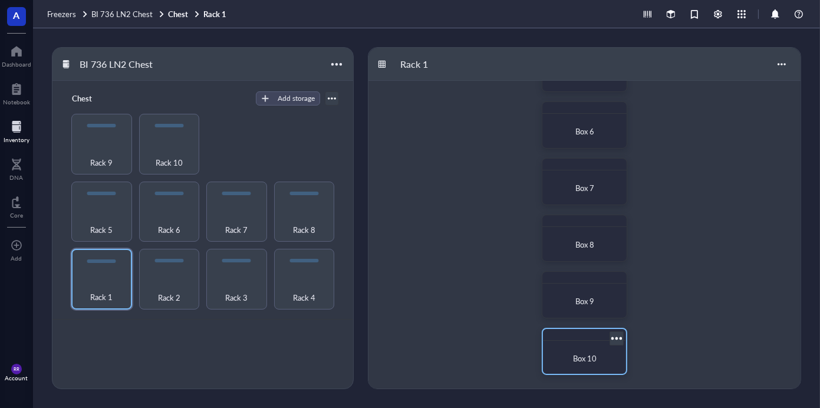
click at [560, 343] on div "Box 10" at bounding box center [584, 351] width 85 height 47
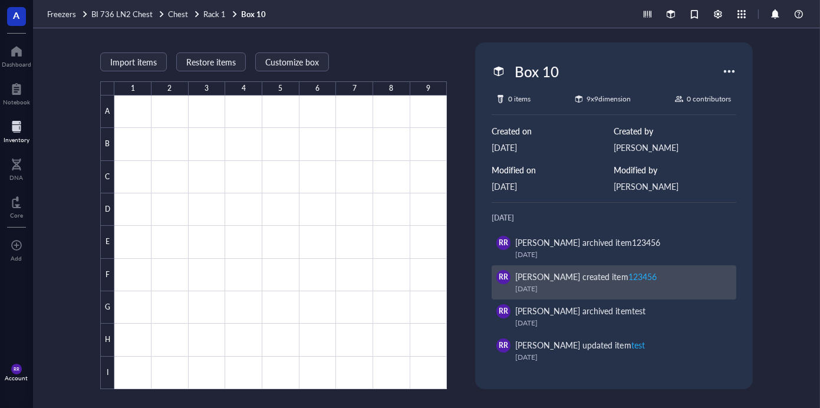
click at [646, 268] on div "RR Rebecca Rhodes created item 123456 September 10, 2025" at bounding box center [613, 282] width 244 height 34
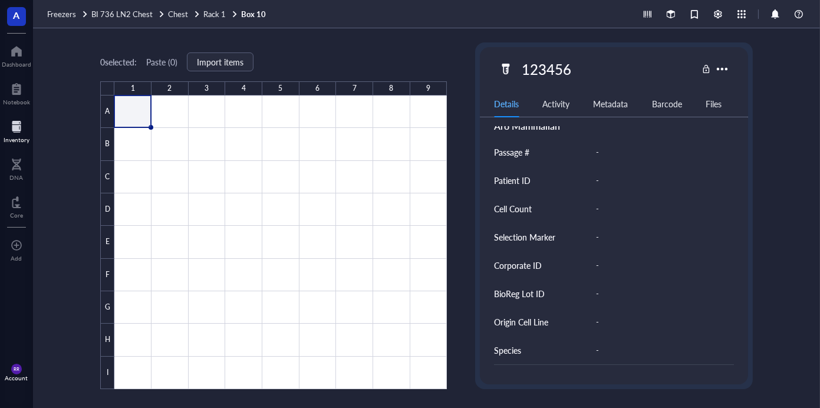
scroll to position [266, 0]
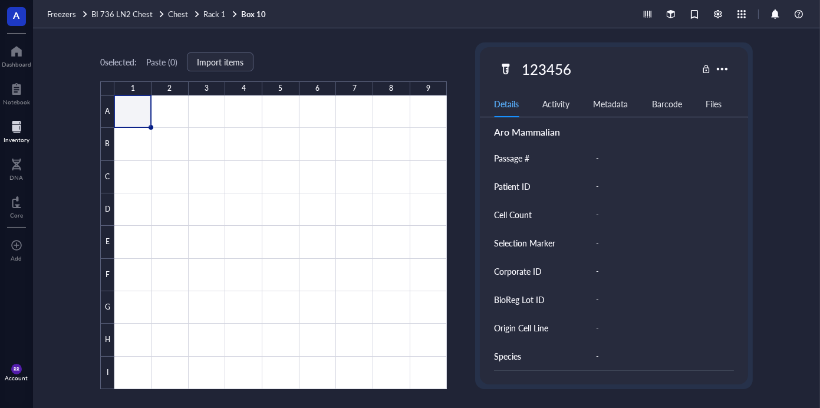
click at [9, 138] on div "Inventory" at bounding box center [17, 139] width 26 height 7
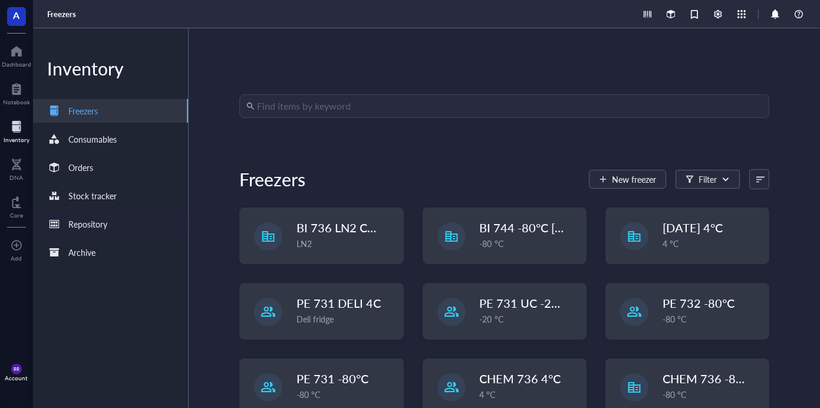
click at [97, 226] on div "Repository" at bounding box center [87, 223] width 39 height 13
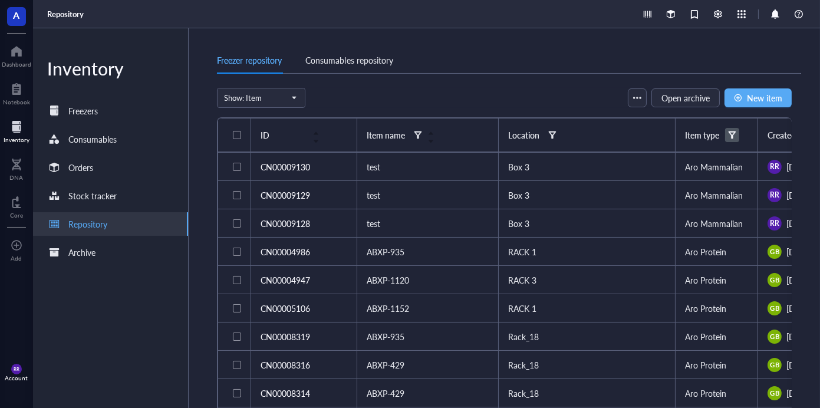
click at [736, 134] on div at bounding box center [732, 135] width 8 height 8
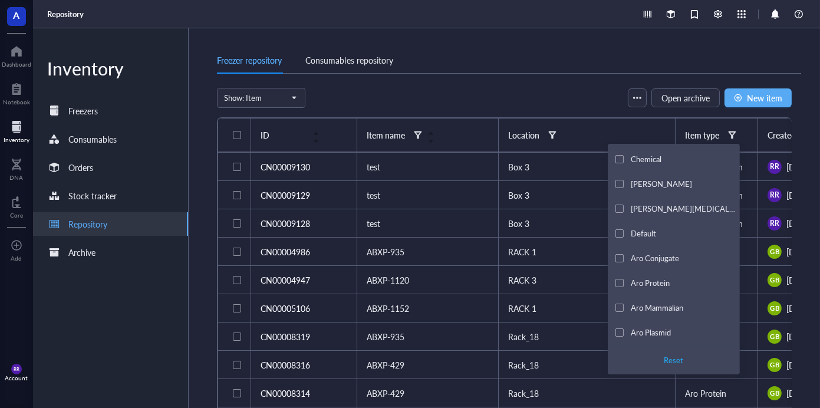
click at [635, 316] on div "Aro Mammalian" at bounding box center [676, 308] width 123 height 24
click at [633, 308] on div "A Dashboard Notebook Inventory DNA Core To pick up a draggable item, press the …" at bounding box center [410, 204] width 820 height 408
